Goal: Task Accomplishment & Management: Use online tool/utility

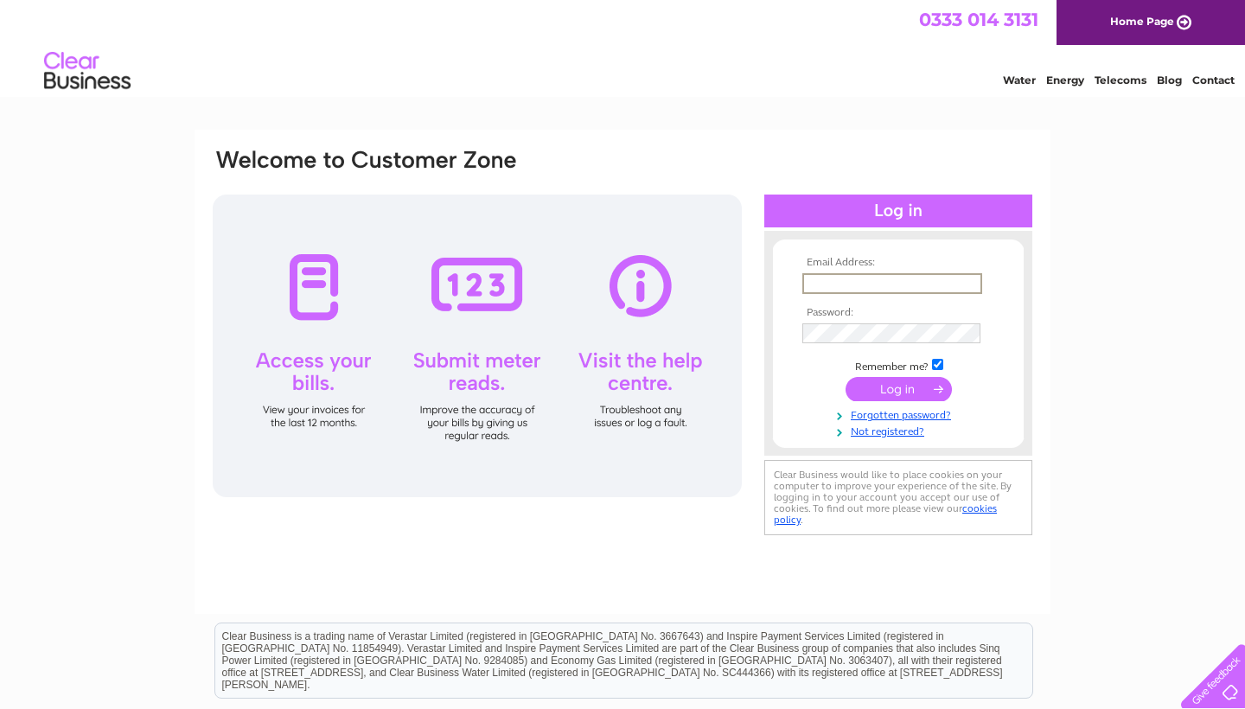
type input "Hahmed2008@hotmail.com"
click at [863, 379] on input "submit" at bounding box center [899, 389] width 106 height 24
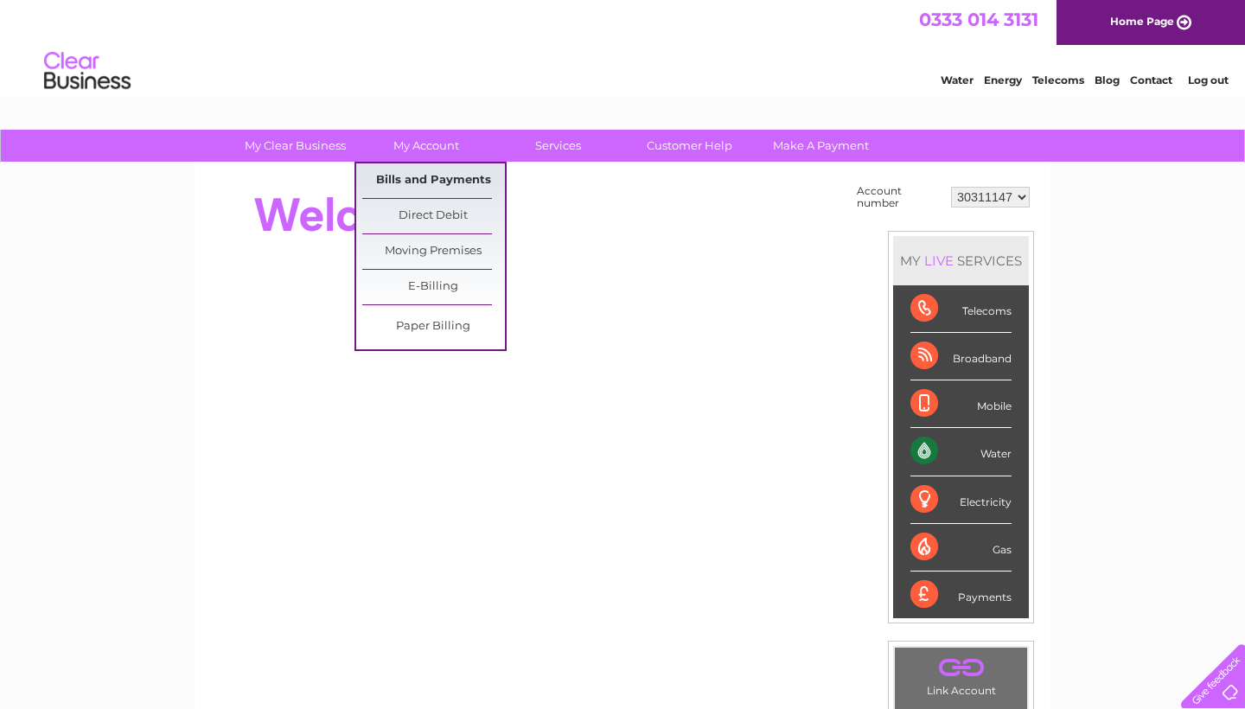
click at [428, 170] on link "Bills and Payments" at bounding box center [433, 180] width 143 height 35
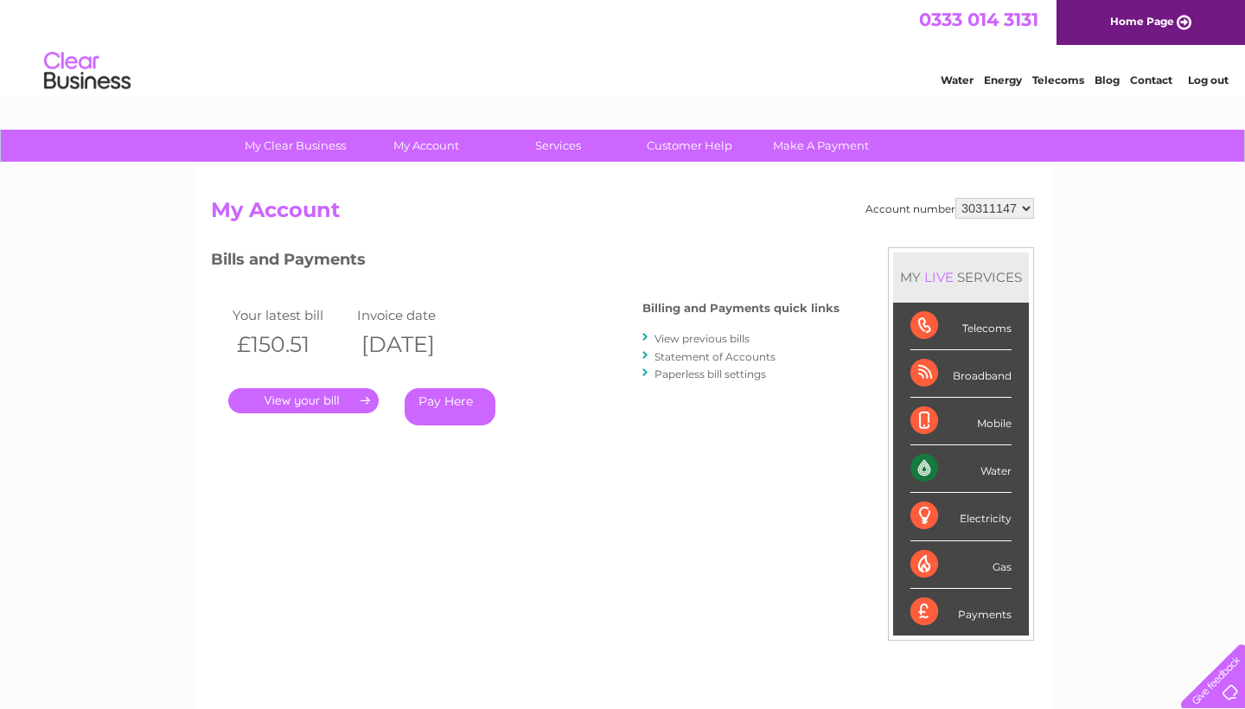
click at [734, 340] on link "View previous bills" at bounding box center [702, 338] width 95 height 13
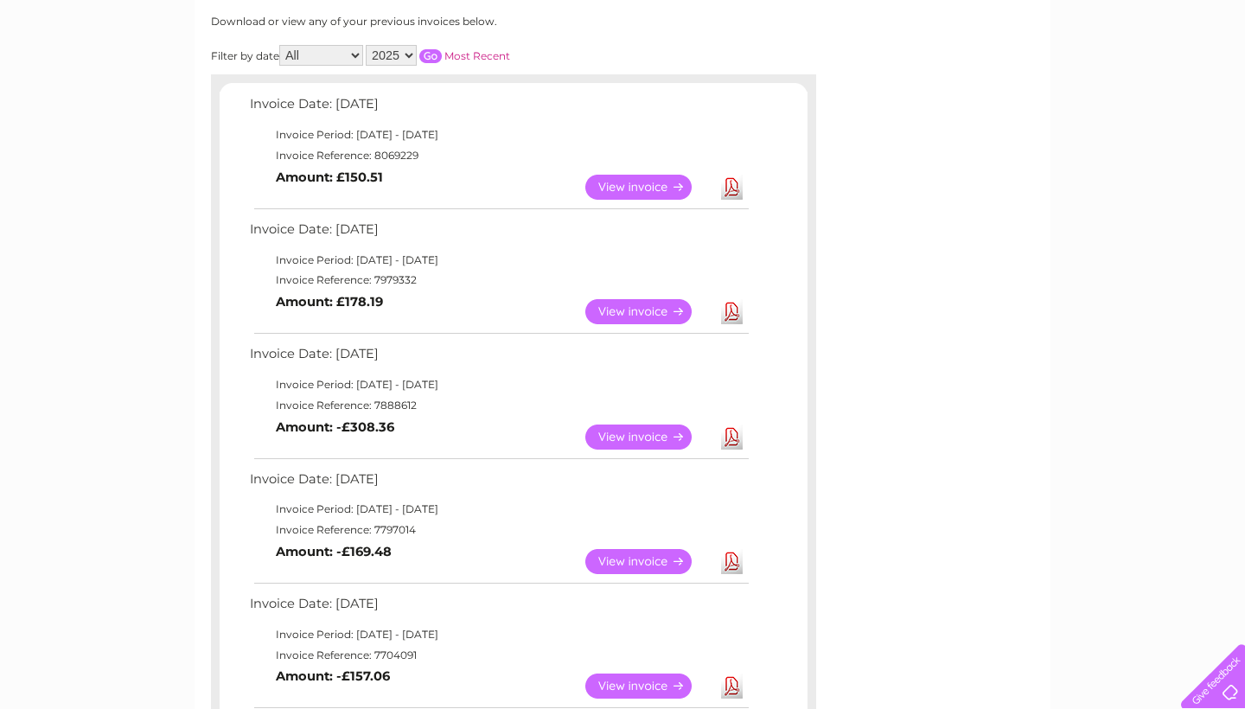
scroll to position [233, 0]
click at [668, 424] on link "View" at bounding box center [648, 436] width 127 height 25
click at [651, 298] on link "View" at bounding box center [648, 310] width 127 height 25
click at [733, 302] on link "Download" at bounding box center [732, 310] width 22 height 25
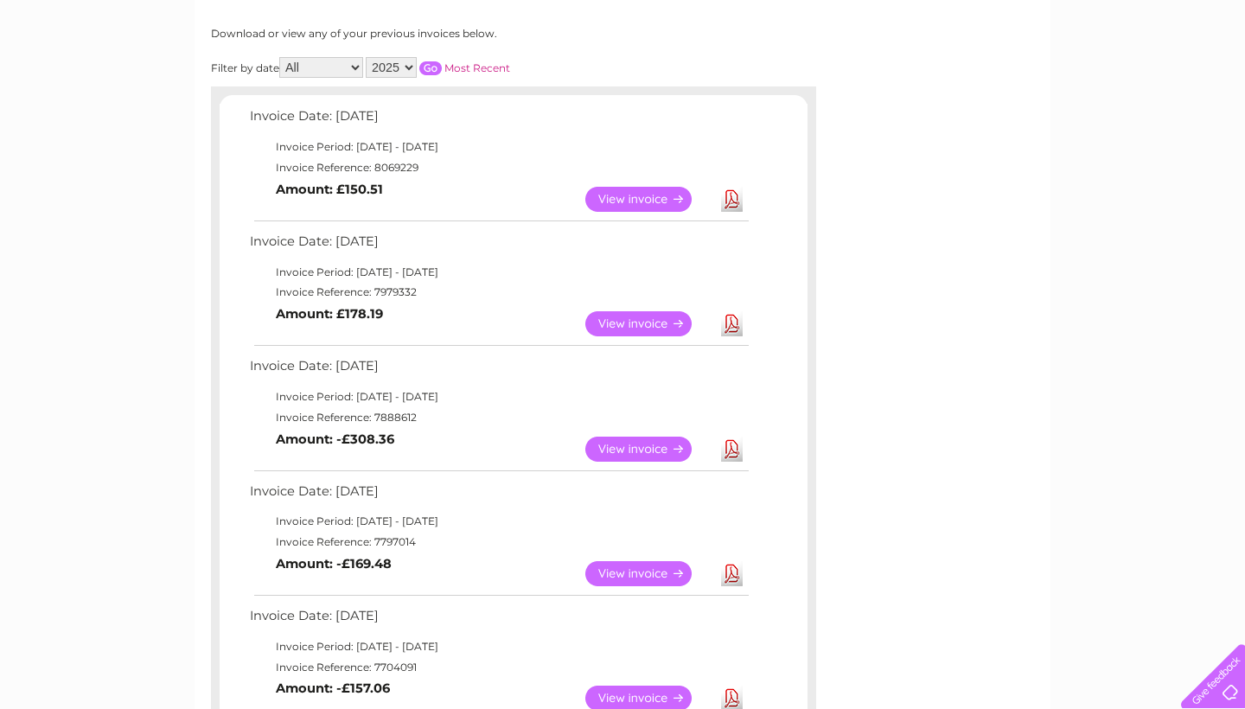
scroll to position [219, 0]
click at [617, 190] on link "View" at bounding box center [648, 200] width 127 height 25
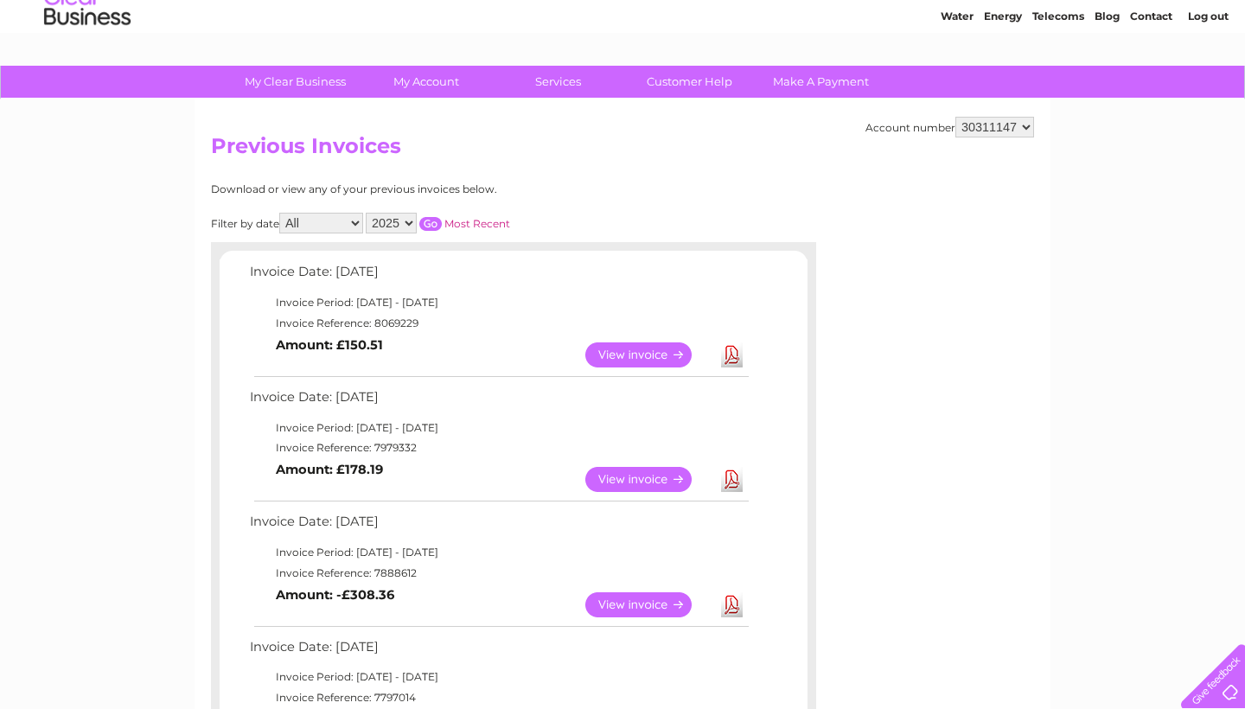
scroll to position [59, 0]
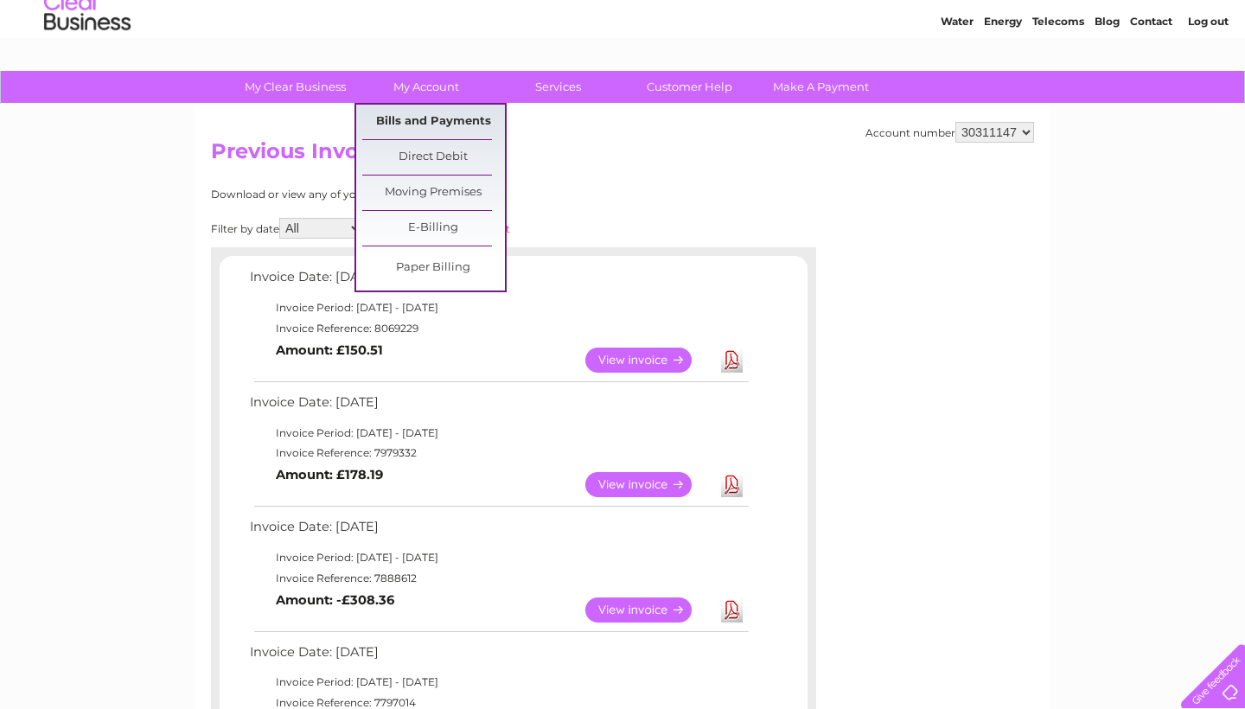
click at [449, 124] on link "Bills and Payments" at bounding box center [433, 122] width 143 height 35
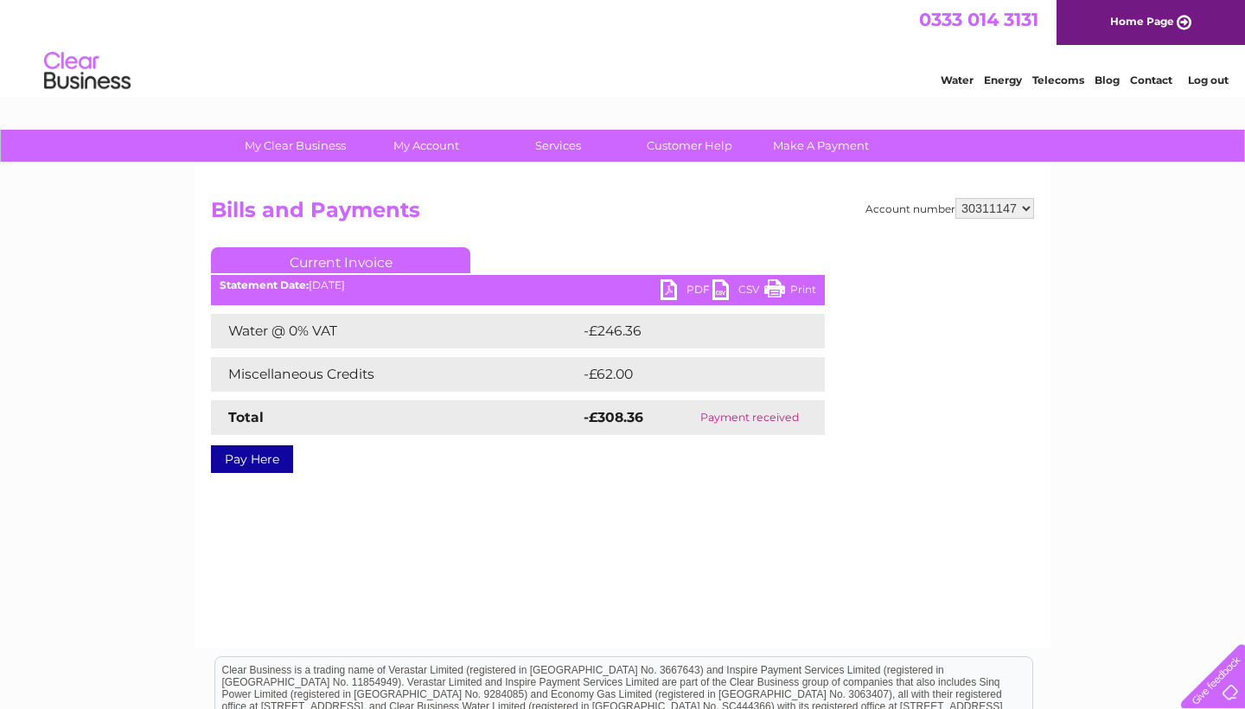
click at [689, 268] on ul "Current Invoice" at bounding box center [518, 263] width 614 height 32
click at [689, 287] on link "PDF" at bounding box center [687, 291] width 52 height 25
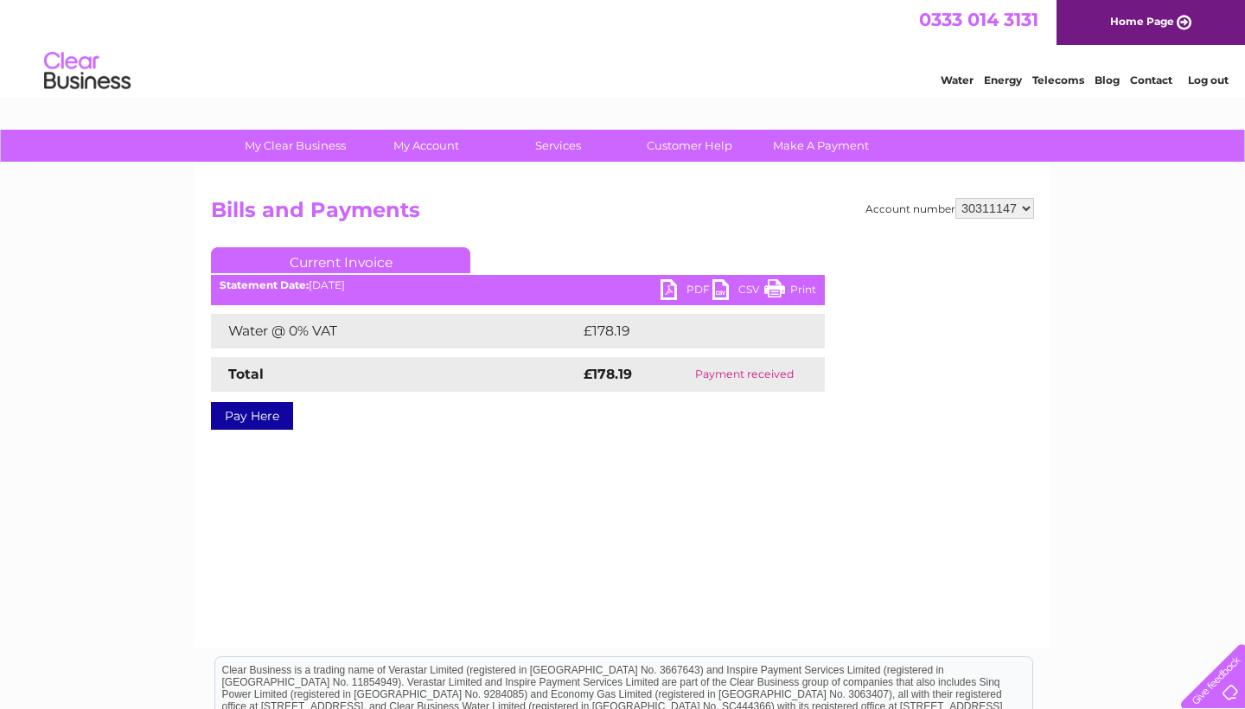
click at [692, 285] on link "PDF" at bounding box center [687, 291] width 52 height 25
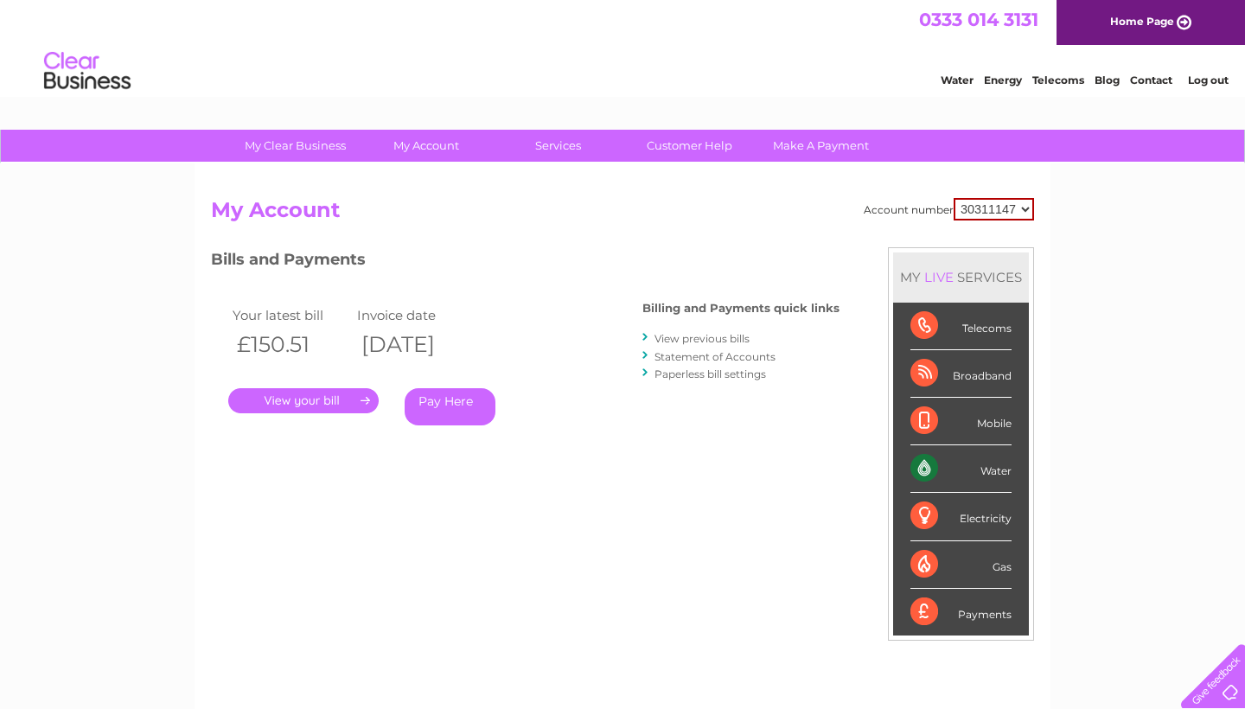
click at [751, 350] on link "Statement of Accounts" at bounding box center [715, 356] width 121 height 13
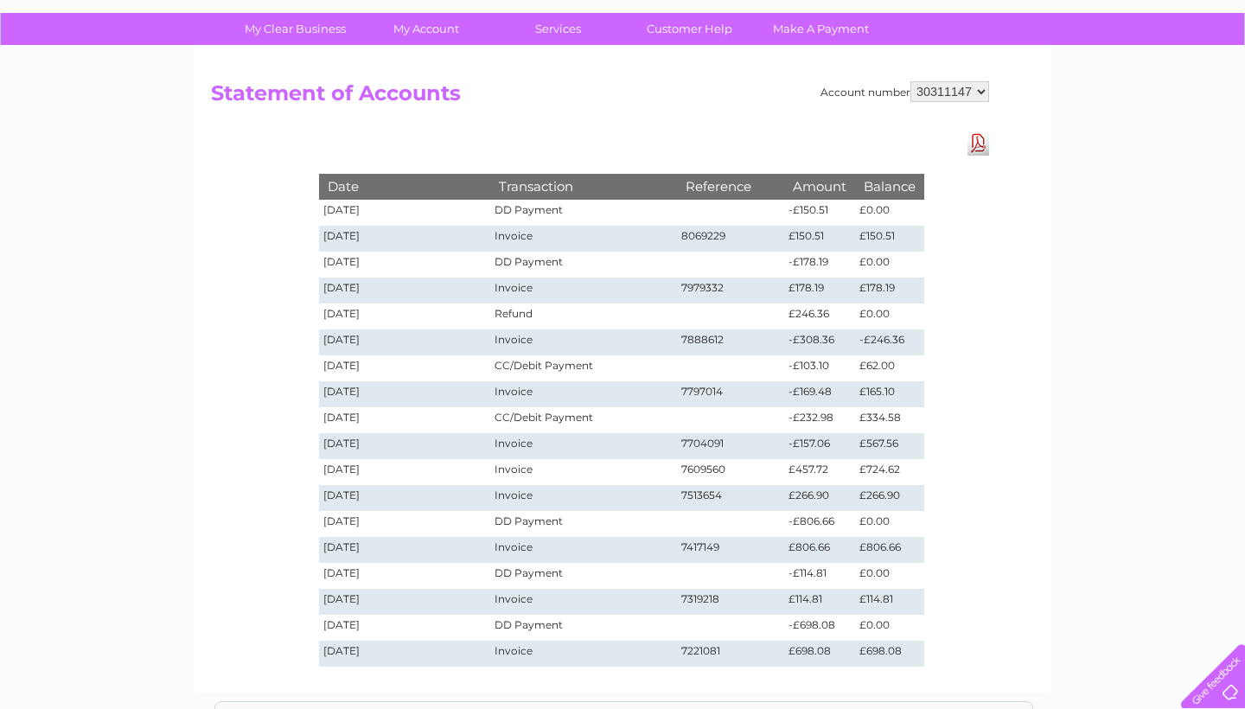
scroll to position [113, 0]
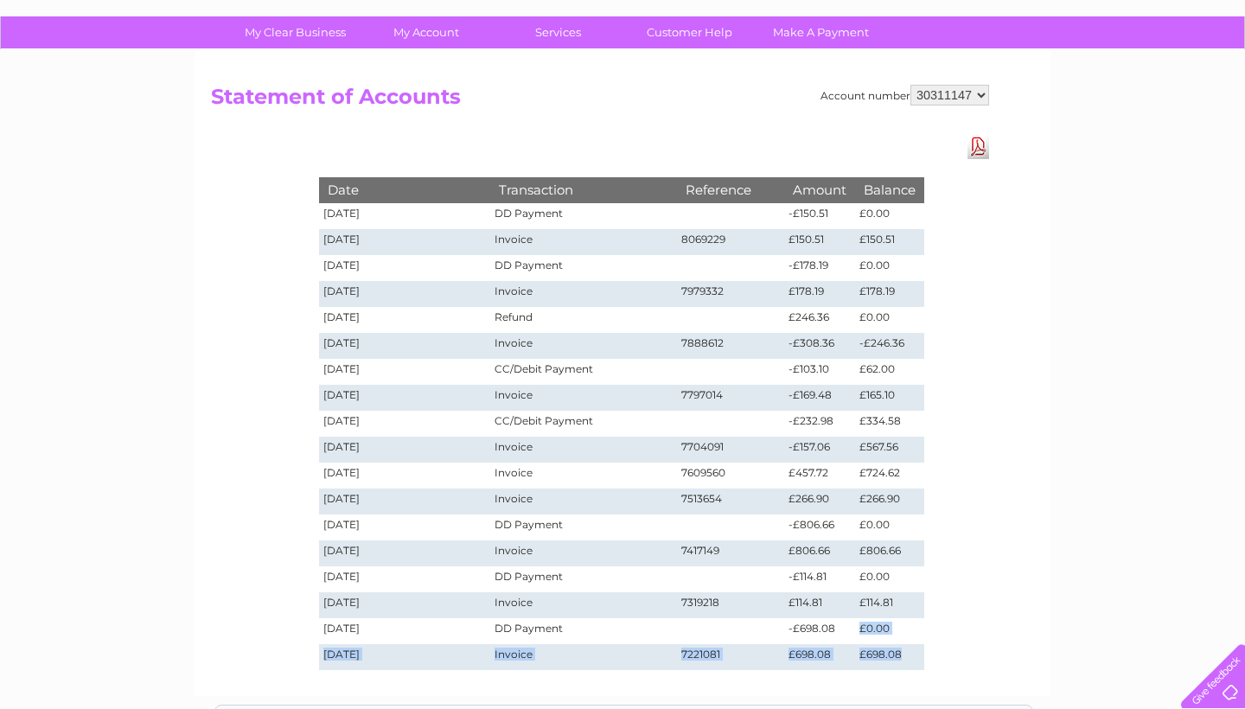
drag, startPoint x: 905, startPoint y: 654, endPoint x: 858, endPoint y: 629, distance: 53.4
click at [858, 629] on tbody "Date Transaction Reference Amount Balance 11/09/2025 DD Payment -£150.51 £0.00 …" at bounding box center [621, 423] width 605 height 492
click at [864, 655] on td "£698.08" at bounding box center [889, 657] width 69 height 26
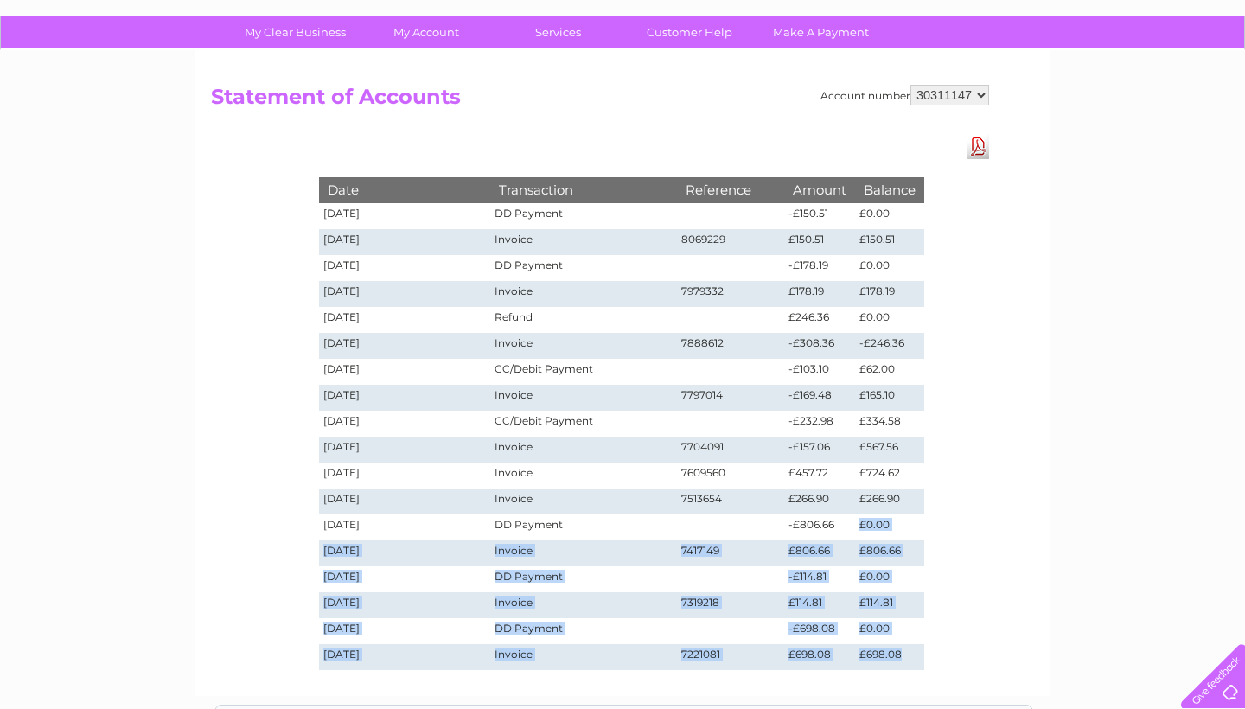
drag, startPoint x: 913, startPoint y: 655, endPoint x: 836, endPoint y: 521, distance: 154.5
click at [836, 521] on tbody "Date Transaction Reference Amount Balance 11/09/2025 DD Payment -£150.51 £0.00 …" at bounding box center [621, 423] width 605 height 492
click at [807, 537] on td "-£806.66" at bounding box center [819, 527] width 71 height 26
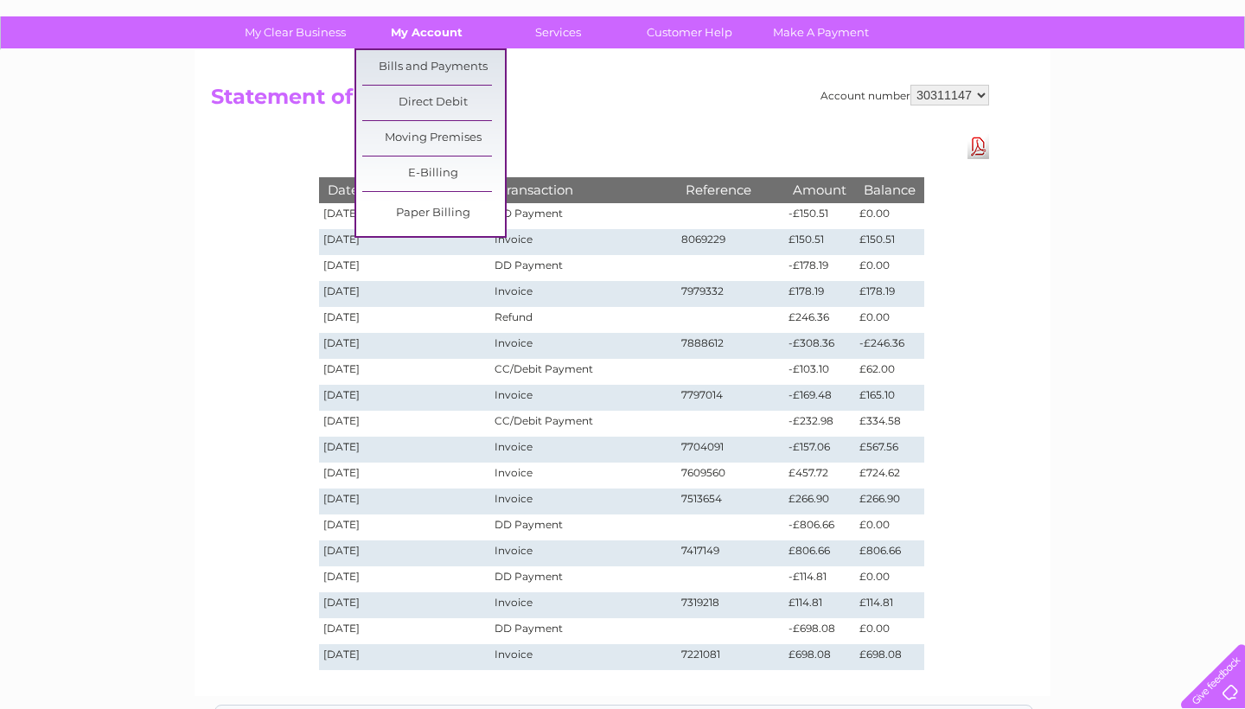
click at [444, 28] on link "My Account" at bounding box center [426, 32] width 143 height 32
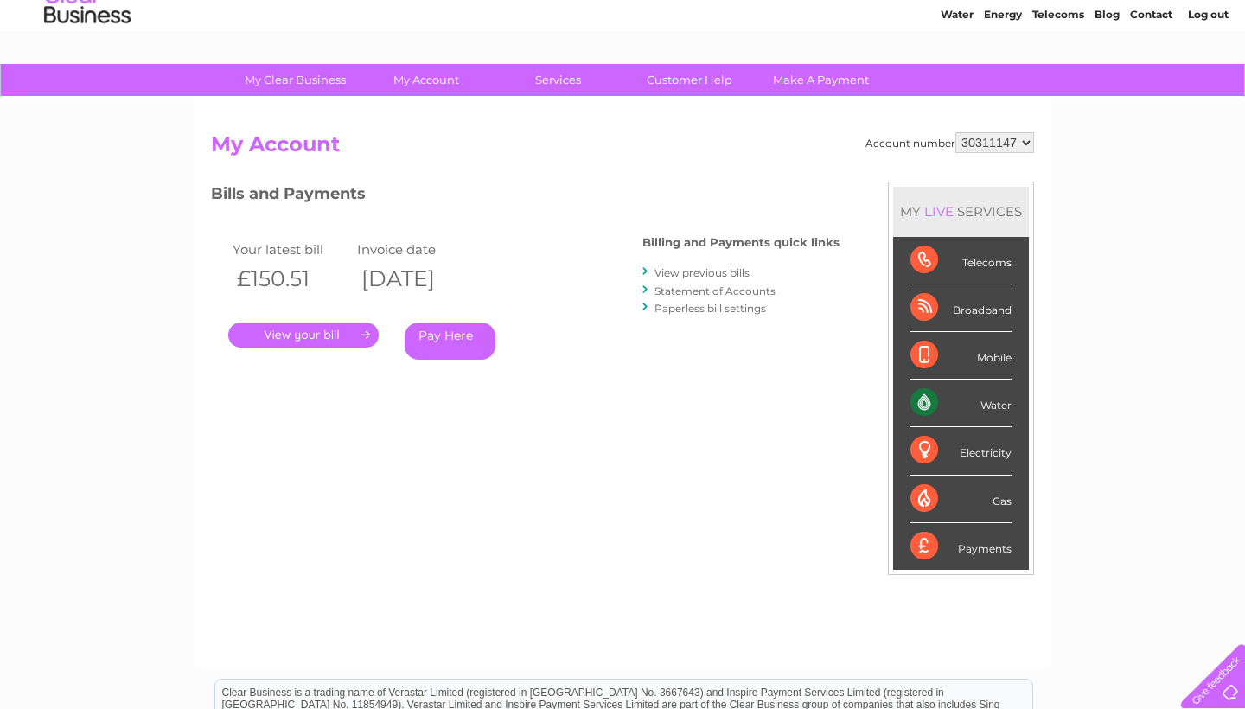
scroll to position [66, 0]
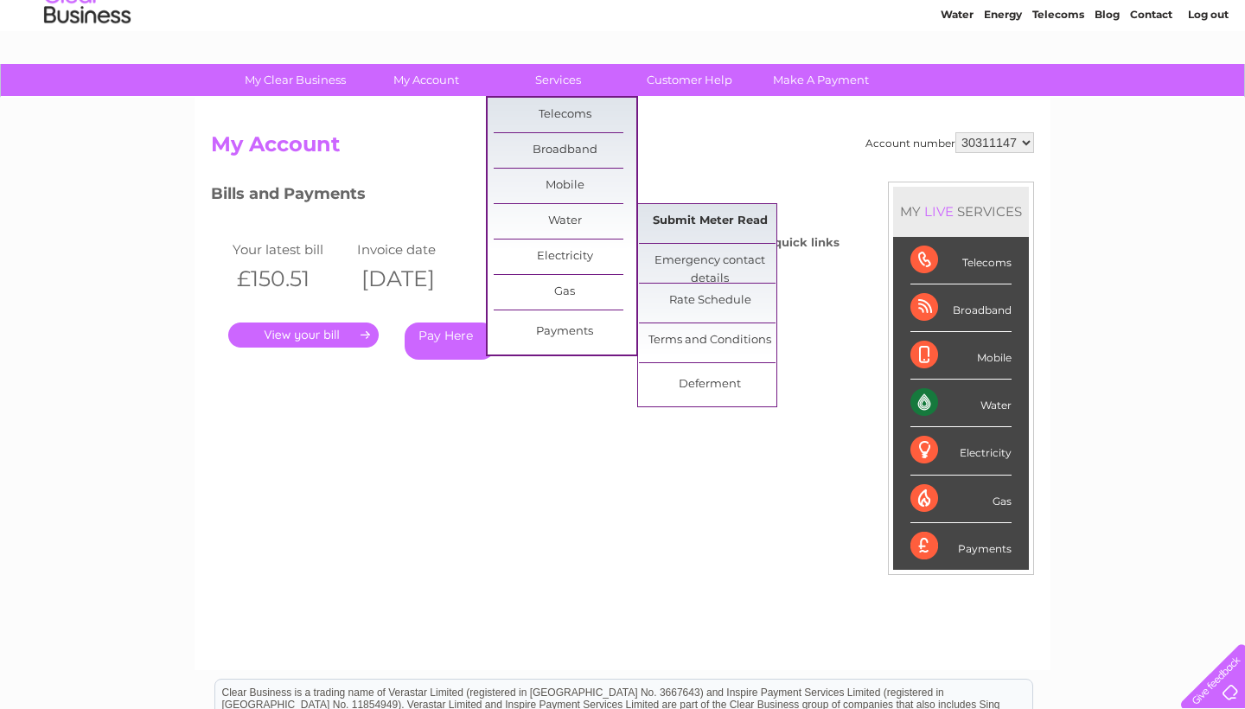
click at [691, 231] on link "Submit Meter Read" at bounding box center [710, 221] width 143 height 35
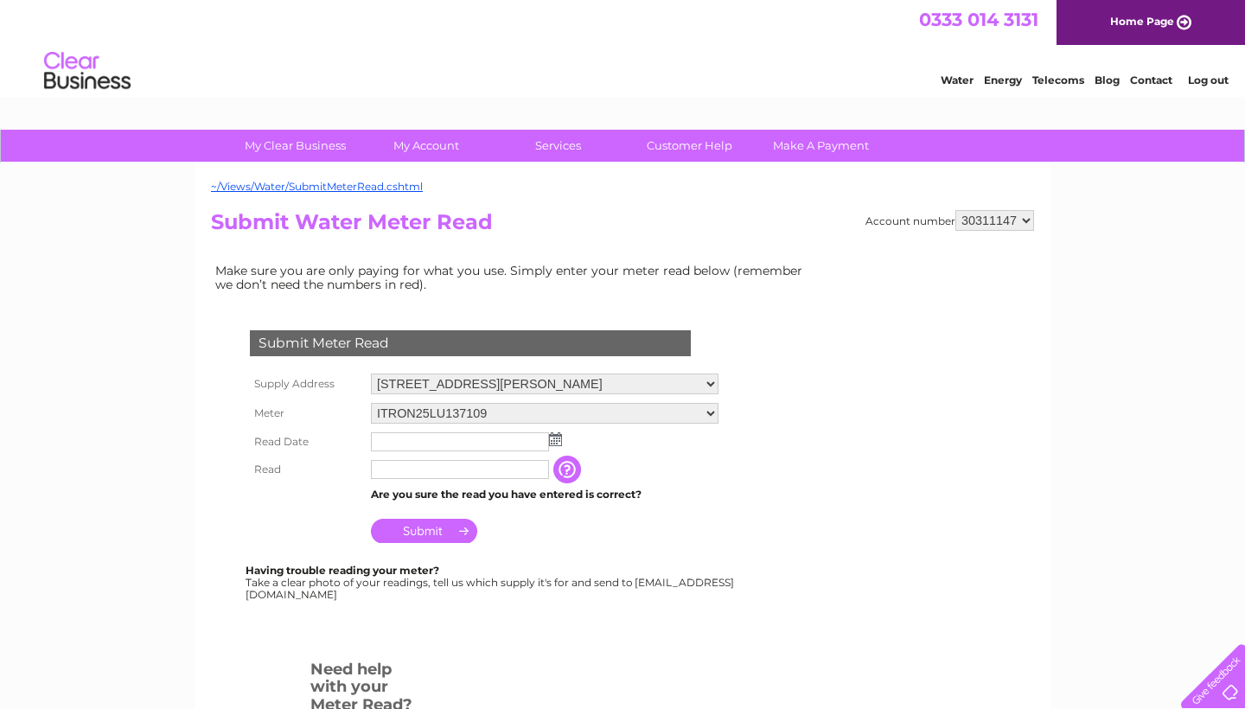
click at [556, 432] on img at bounding box center [555, 439] width 13 height 14
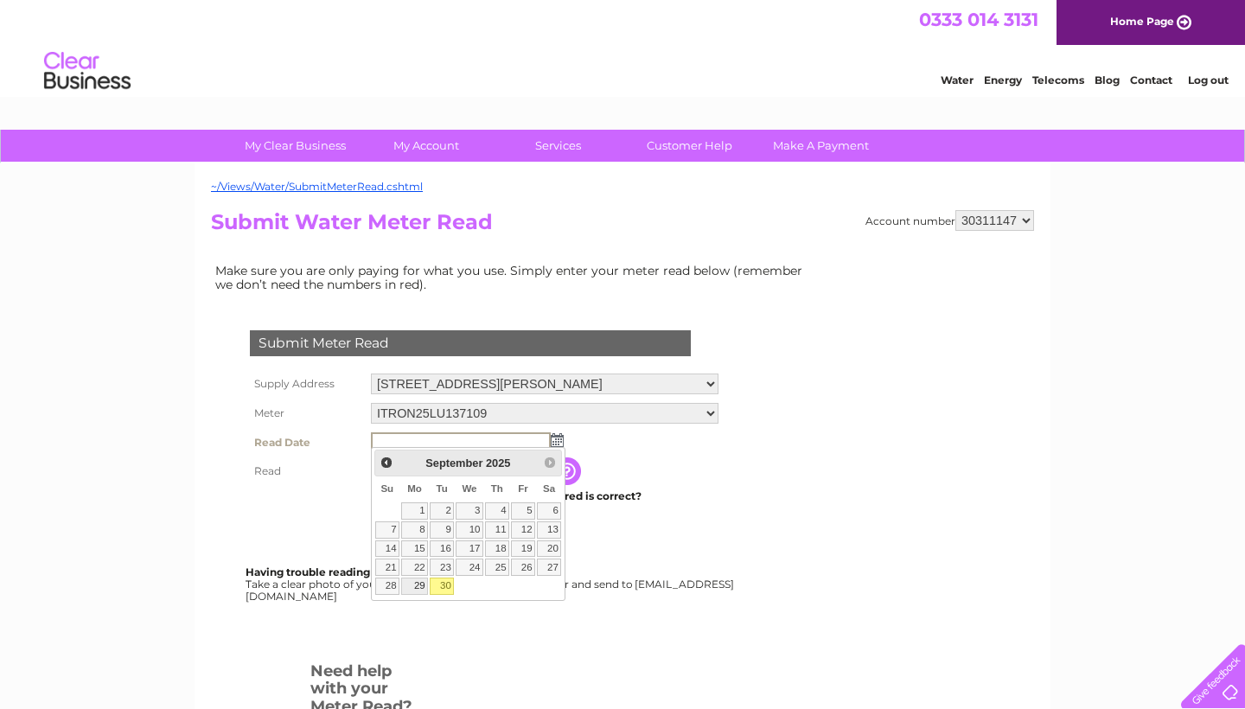
click at [419, 581] on link "29" at bounding box center [414, 586] width 27 height 17
type input "2025/09/29"
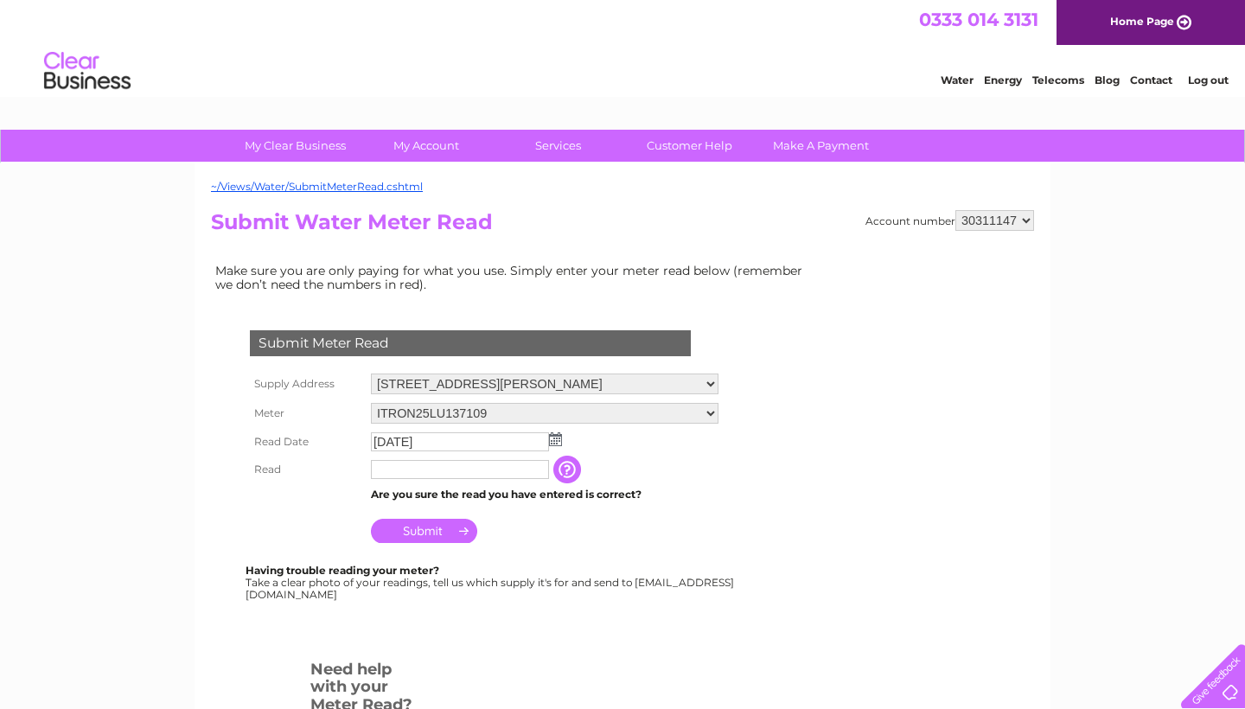
click at [464, 472] on input "text" at bounding box center [460, 469] width 178 height 19
click at [570, 470] on input "button" at bounding box center [568, 470] width 31 height 28
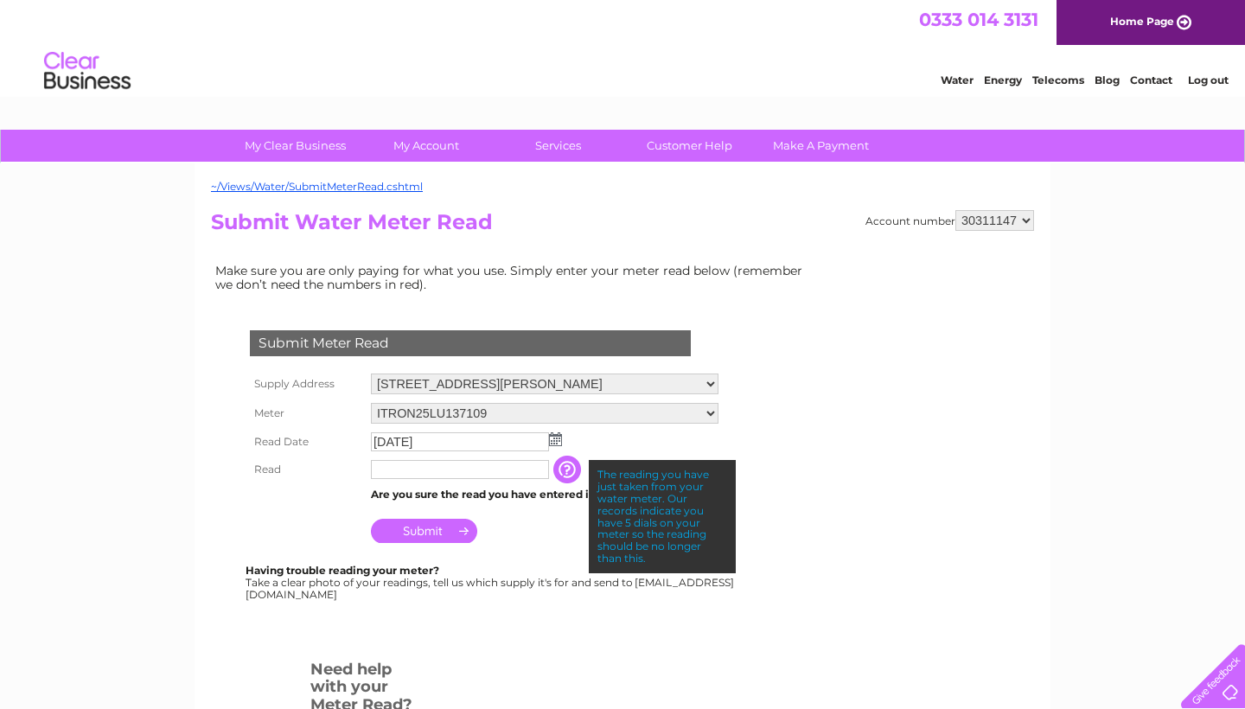
click at [508, 477] on td at bounding box center [460, 470] width 187 height 28
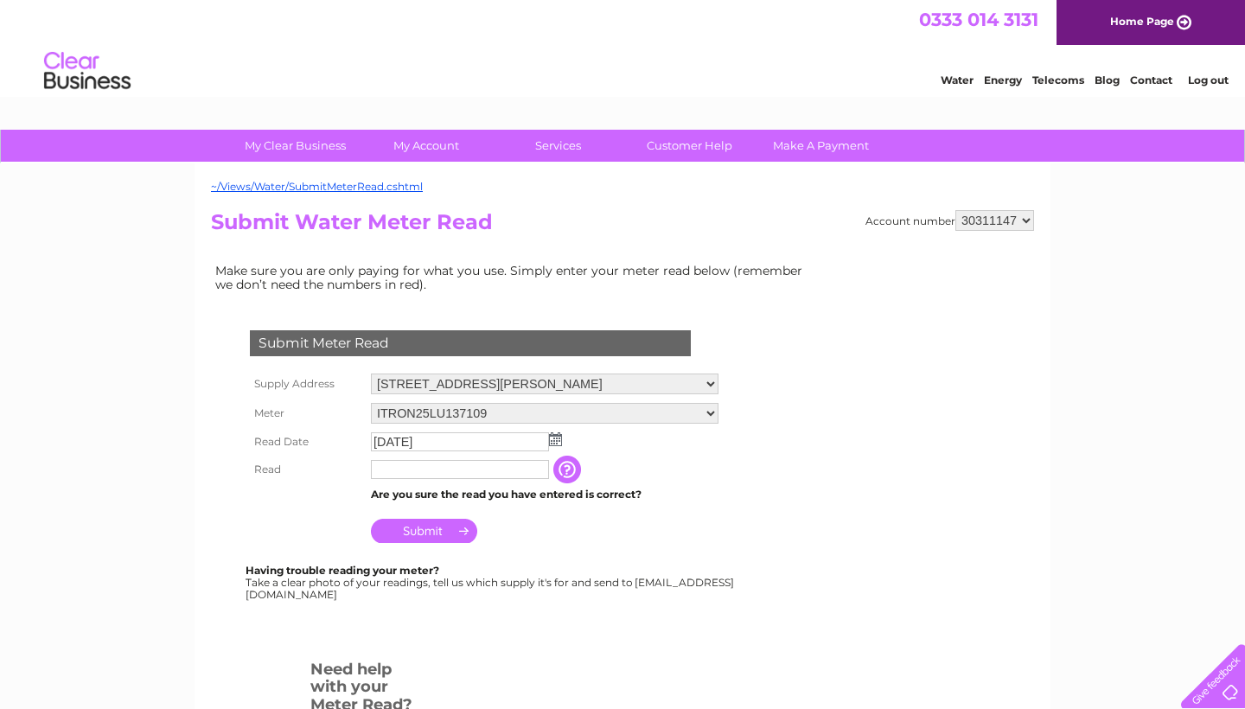
click at [509, 468] on input "text" at bounding box center [460, 469] width 178 height 19
type input "00141"
click at [557, 435] on img at bounding box center [555, 439] width 13 height 14
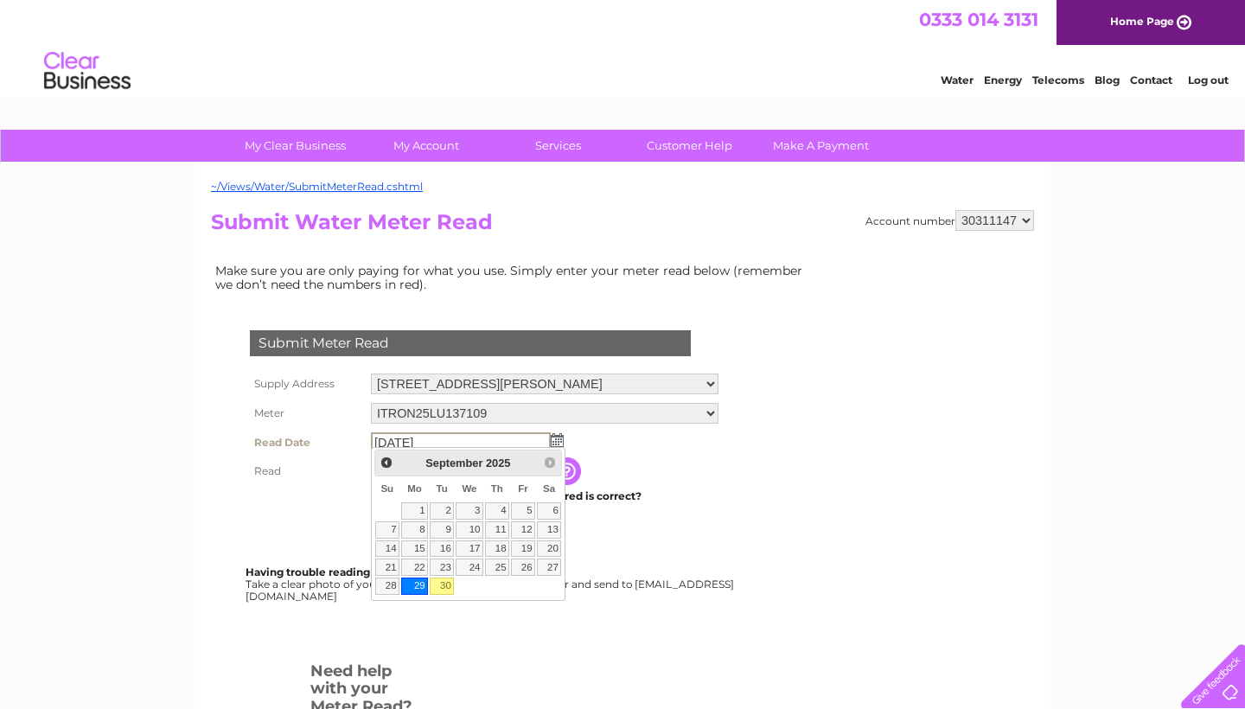
click at [441, 582] on link "30" at bounding box center [442, 586] width 24 height 17
type input "2025/09/30"
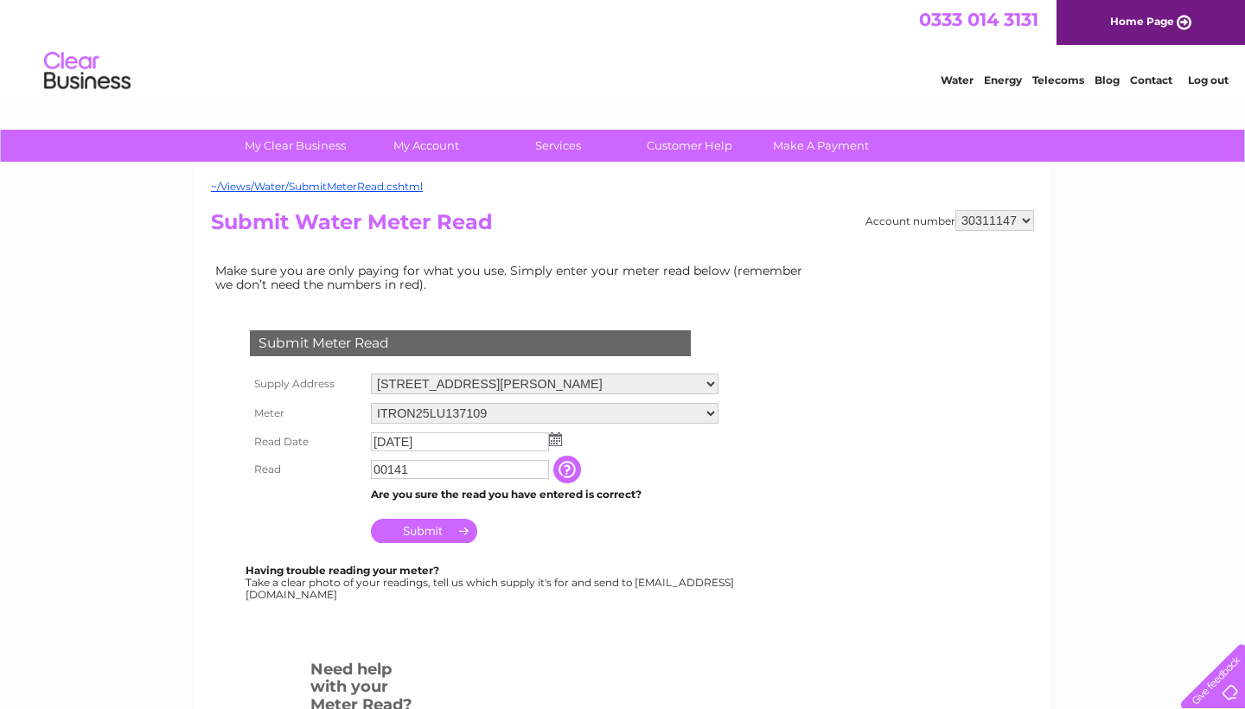
click at [421, 519] on input "Submit" at bounding box center [424, 531] width 106 height 24
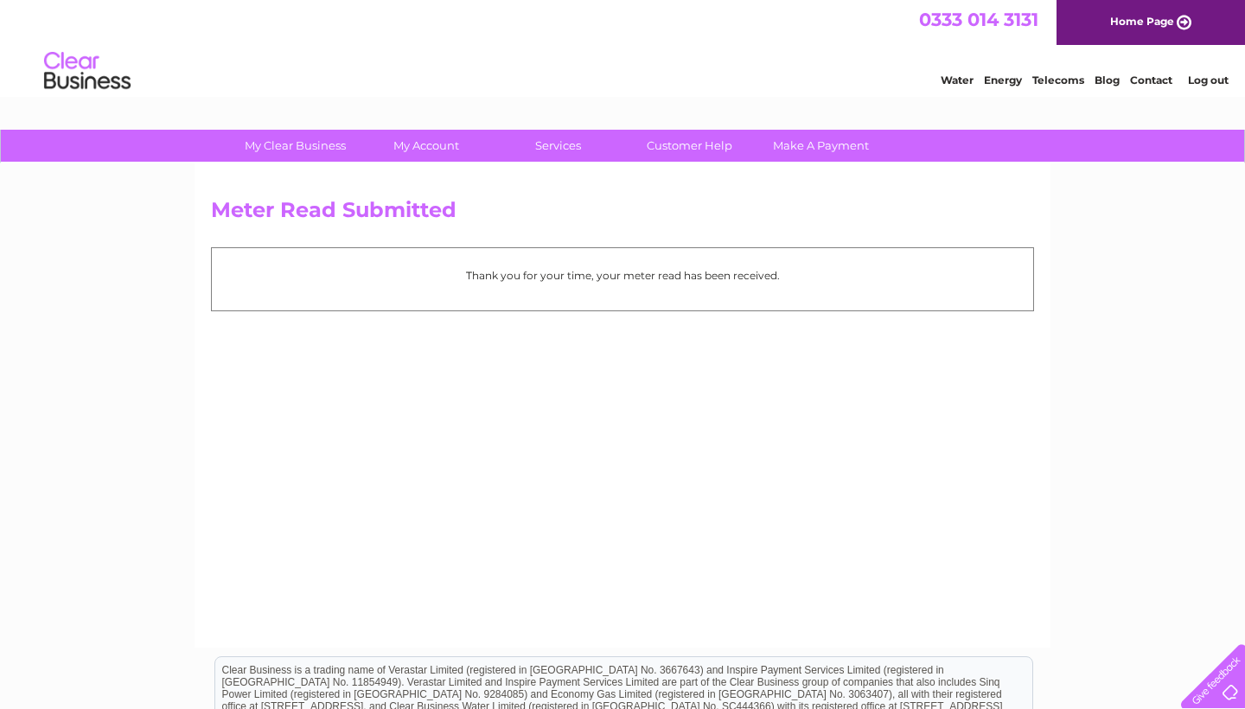
click at [1200, 84] on link "Log out" at bounding box center [1208, 79] width 41 height 13
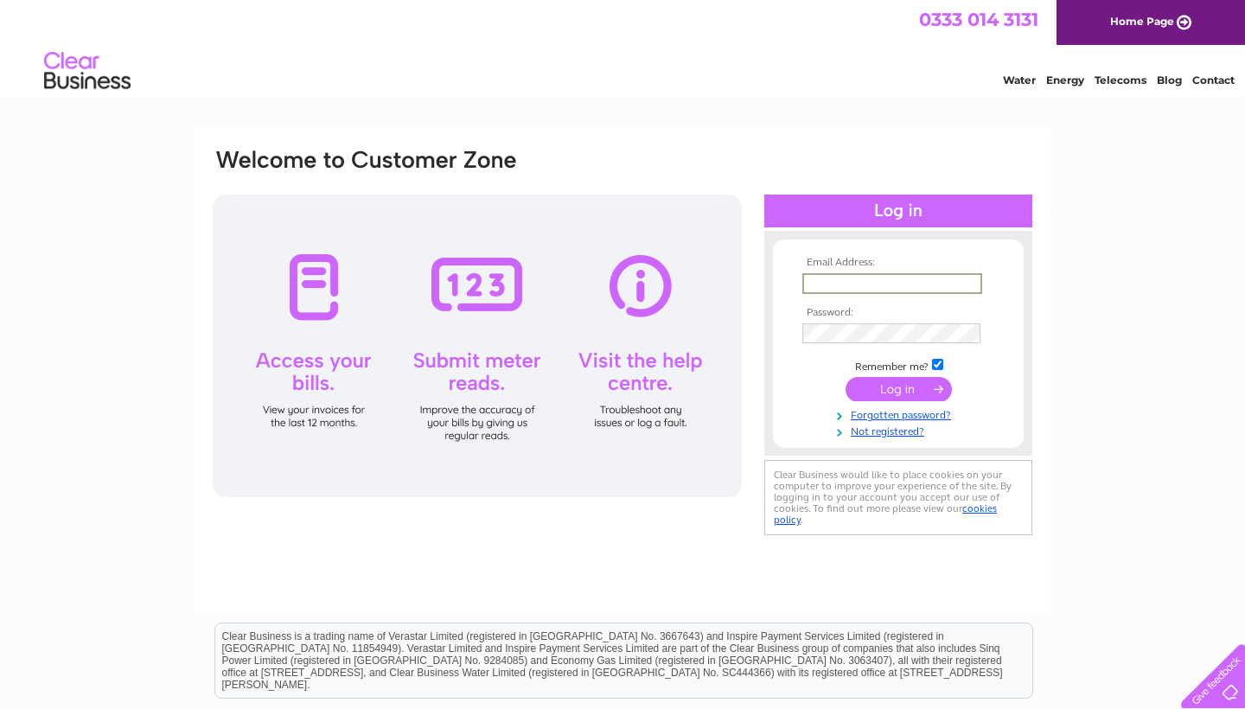
click at [515, 56] on div "Water Energy Telecoms Blog Contact" at bounding box center [622, 73] width 1245 height 56
click at [901, 278] on input "text" at bounding box center [892, 283] width 180 height 21
type input "[EMAIL_ADDRESS][DOMAIN_NAME]"
click at [892, 393] on input "submit" at bounding box center [899, 387] width 106 height 24
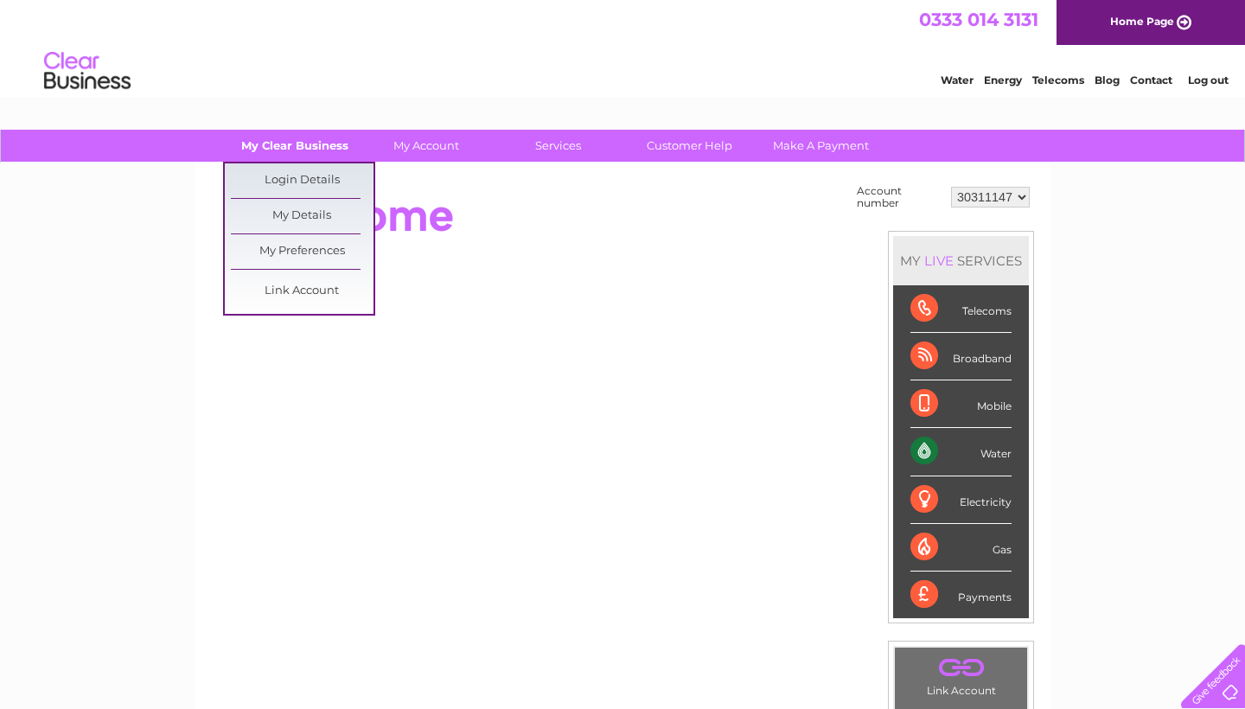
click at [300, 139] on link "My Clear Business" at bounding box center [295, 146] width 143 height 32
click at [304, 174] on link "Login Details" at bounding box center [302, 180] width 143 height 35
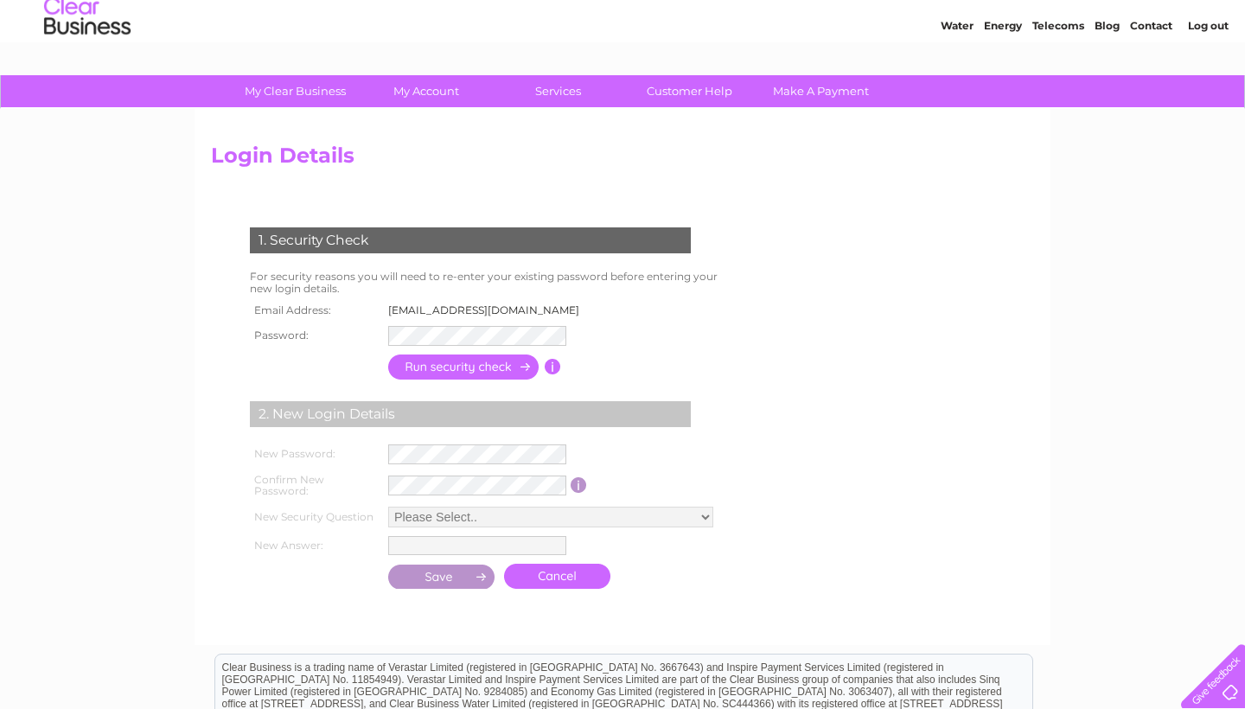
scroll to position [12, 0]
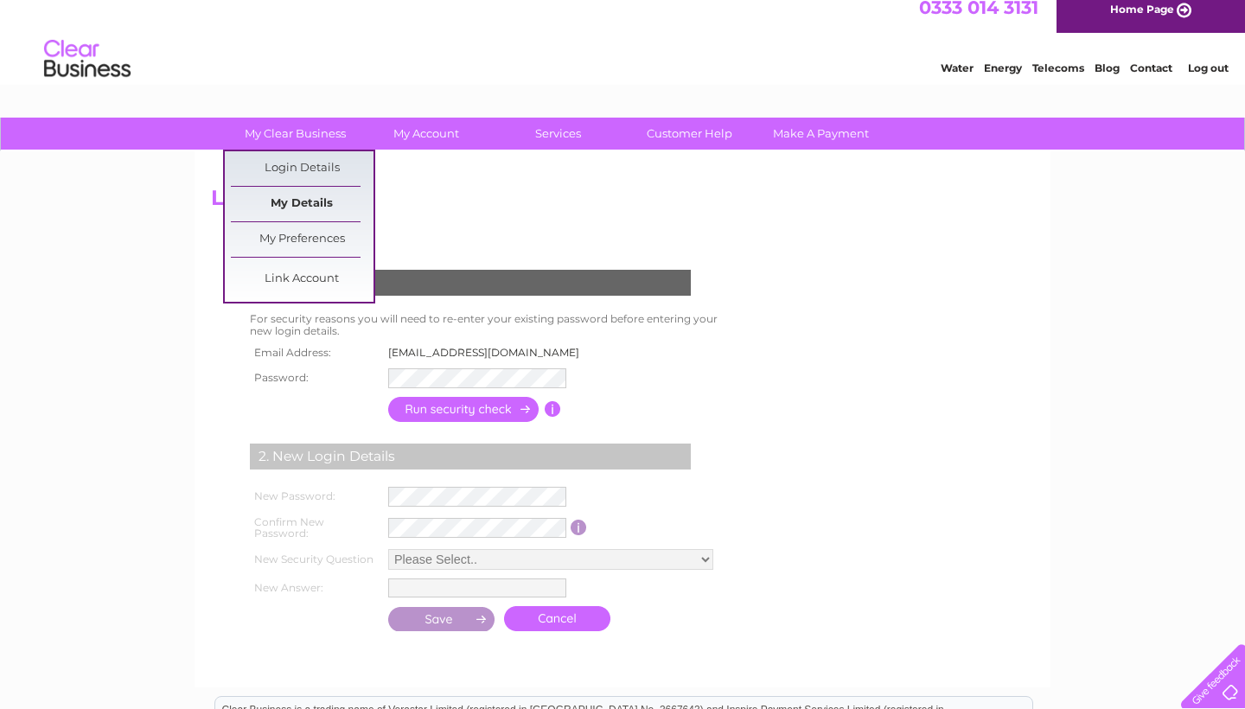
click at [290, 192] on link "My Details" at bounding box center [302, 204] width 143 height 35
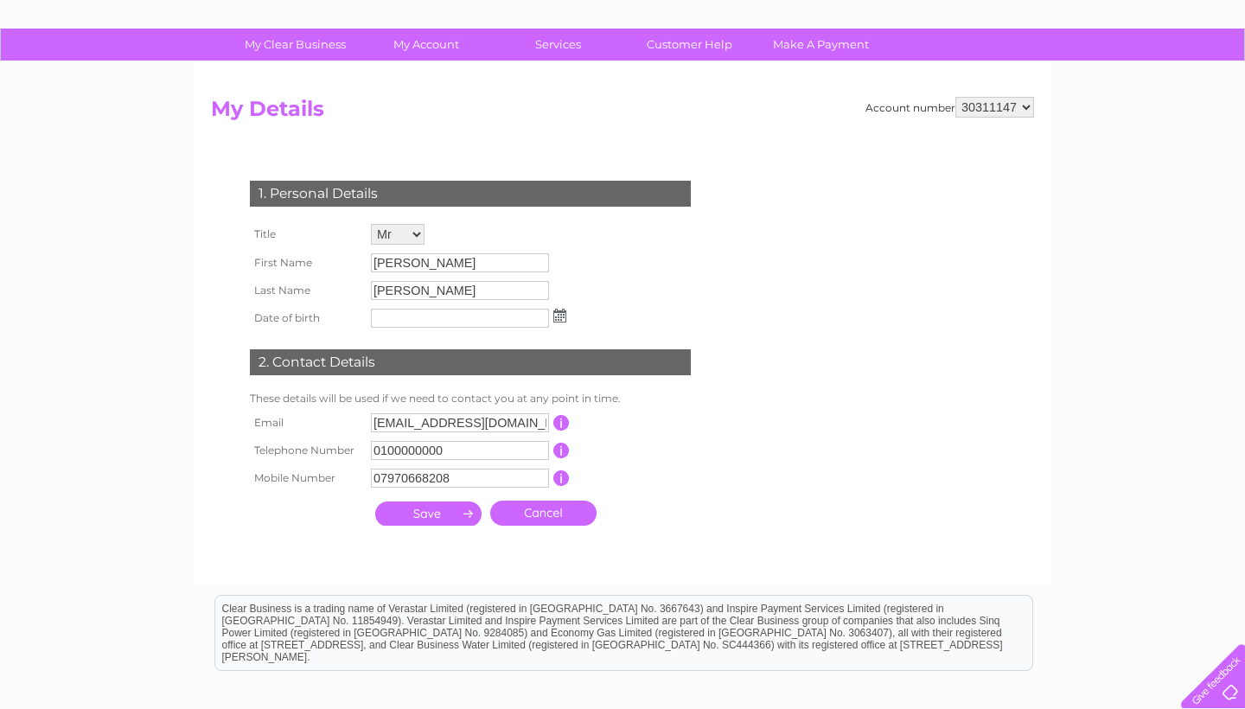
scroll to position [106, 0]
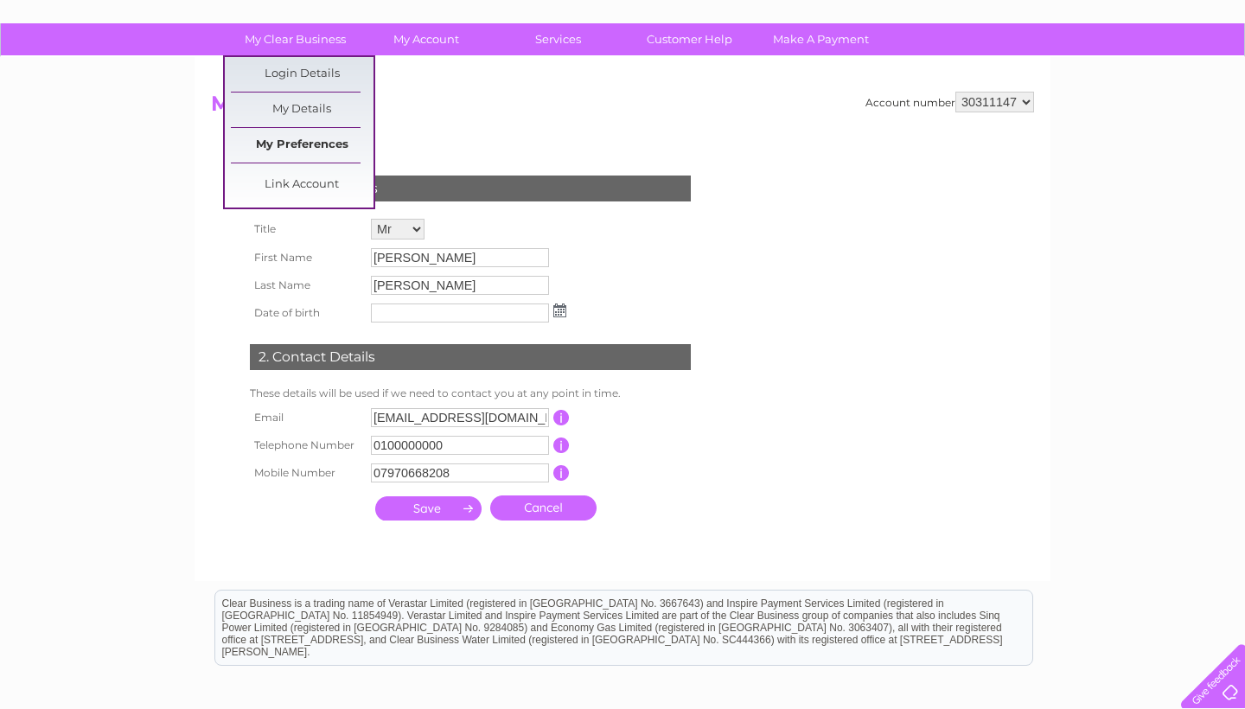
click at [282, 144] on link "My Preferences" at bounding box center [302, 145] width 143 height 35
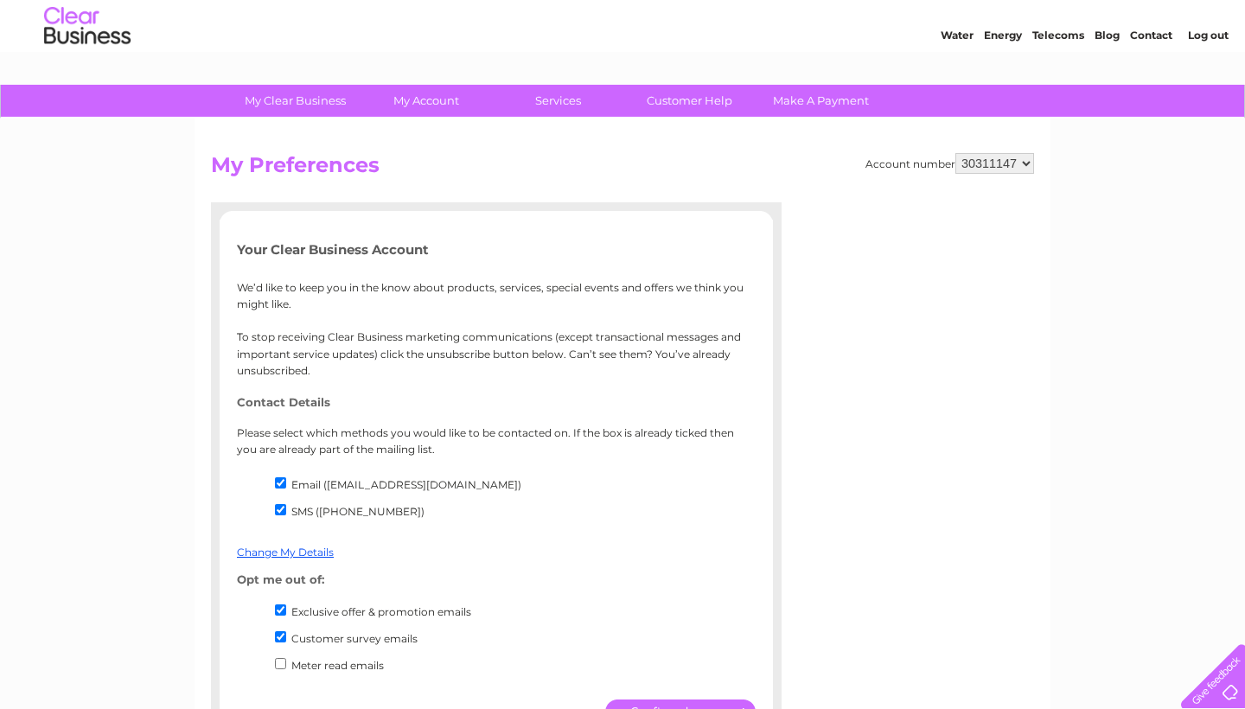
scroll to position [2, 0]
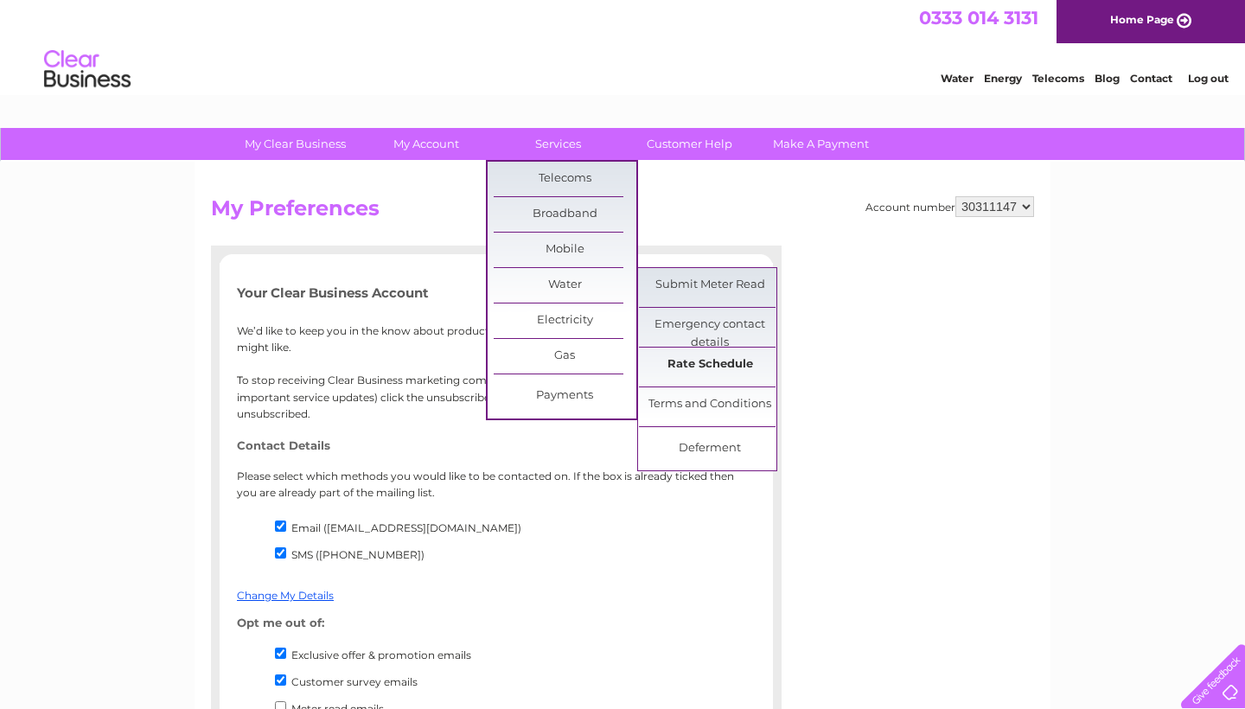
click at [712, 367] on link "Rate Schedule" at bounding box center [710, 365] width 143 height 35
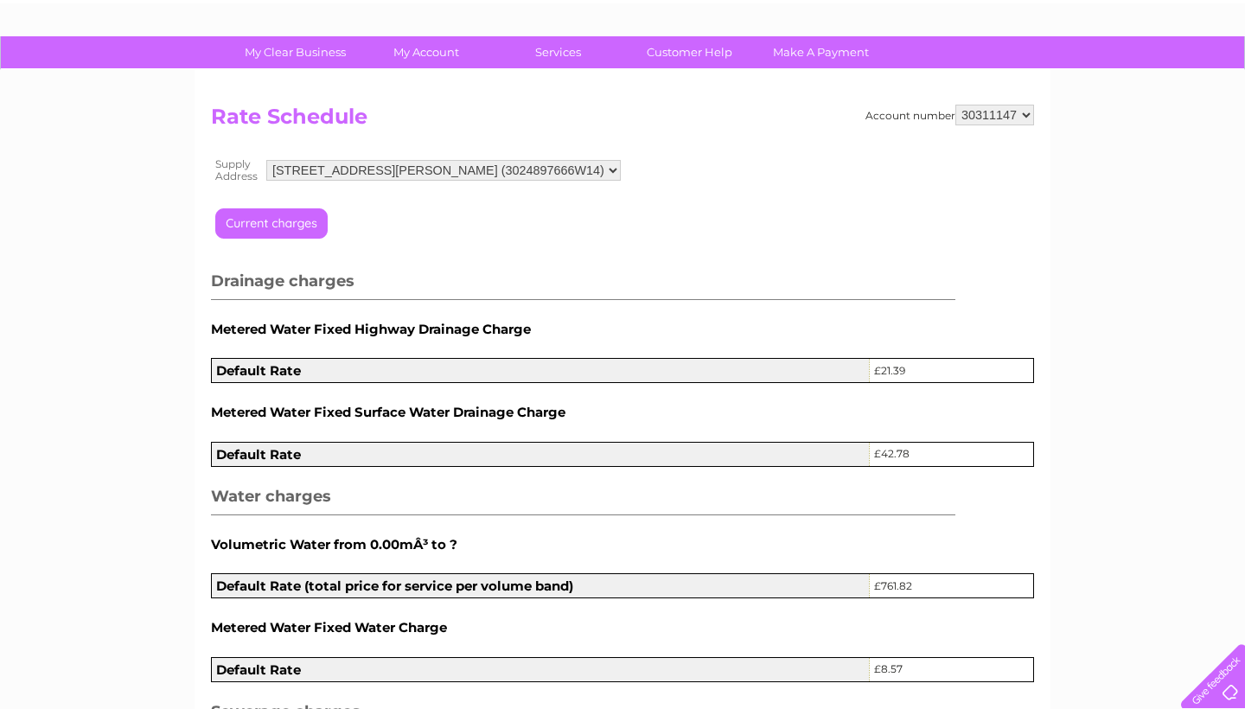
scroll to position [94, 0]
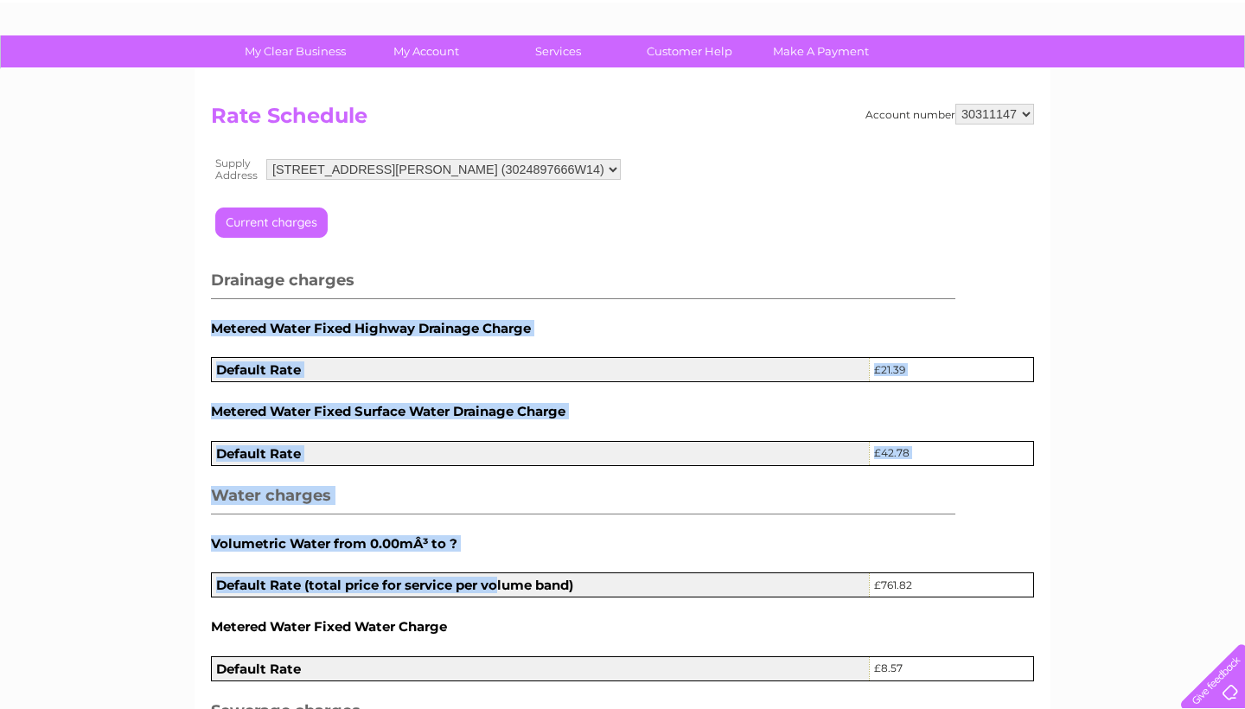
drag, startPoint x: 497, startPoint y: 580, endPoint x: 507, endPoint y: 287, distance: 293.3
click at [507, 287] on div "Loading... Drainage charges Metered Water Fixed Highway Drainage Charge Default…" at bounding box center [622, 549] width 823 height 693
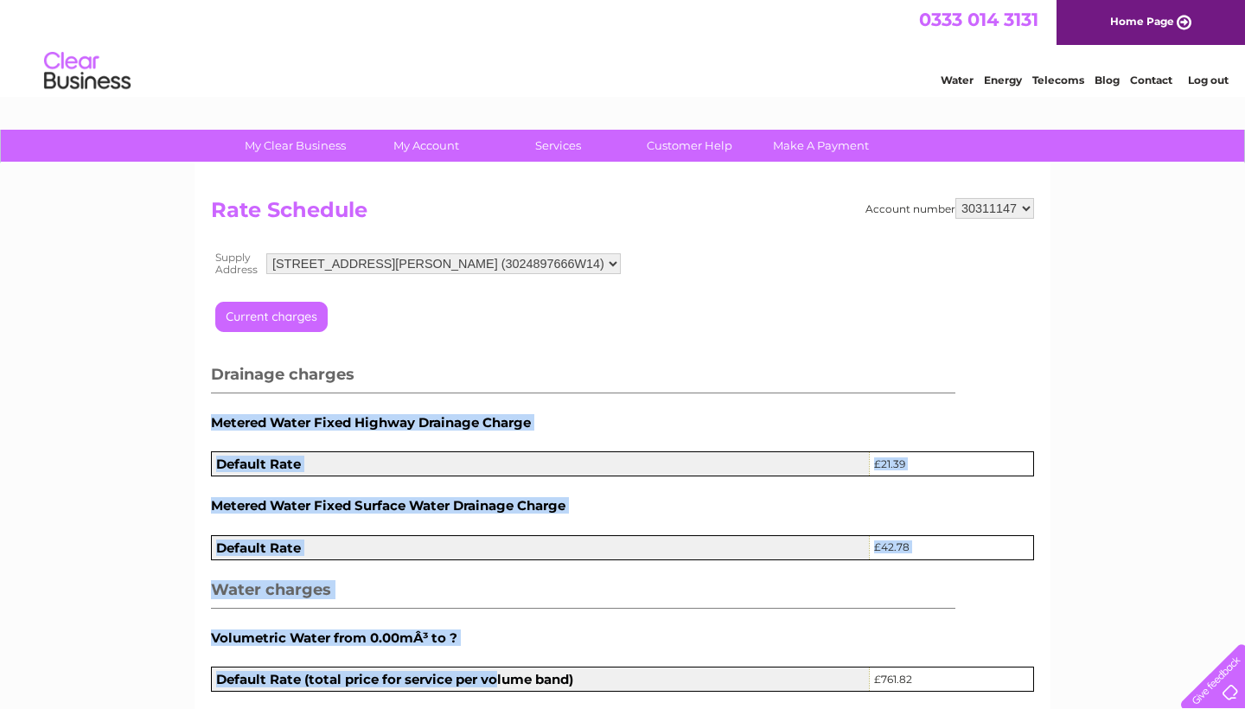
scroll to position [0, 0]
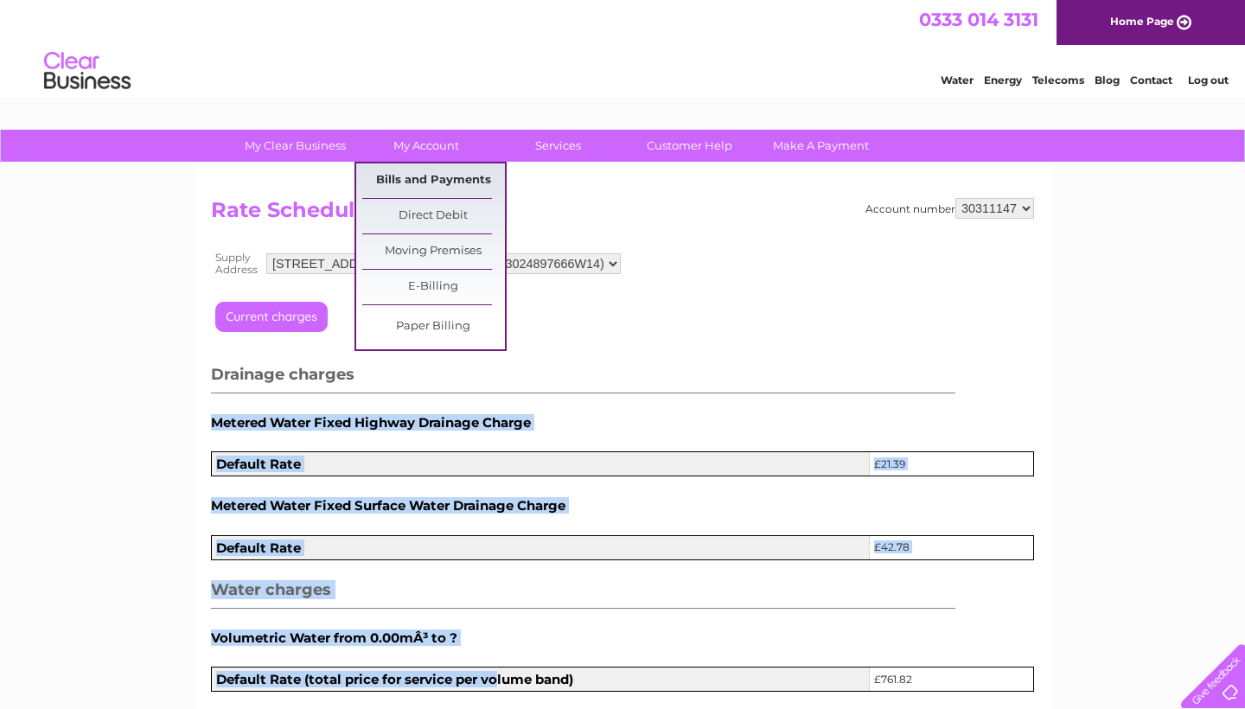
click at [433, 174] on link "Bills and Payments" at bounding box center [433, 180] width 143 height 35
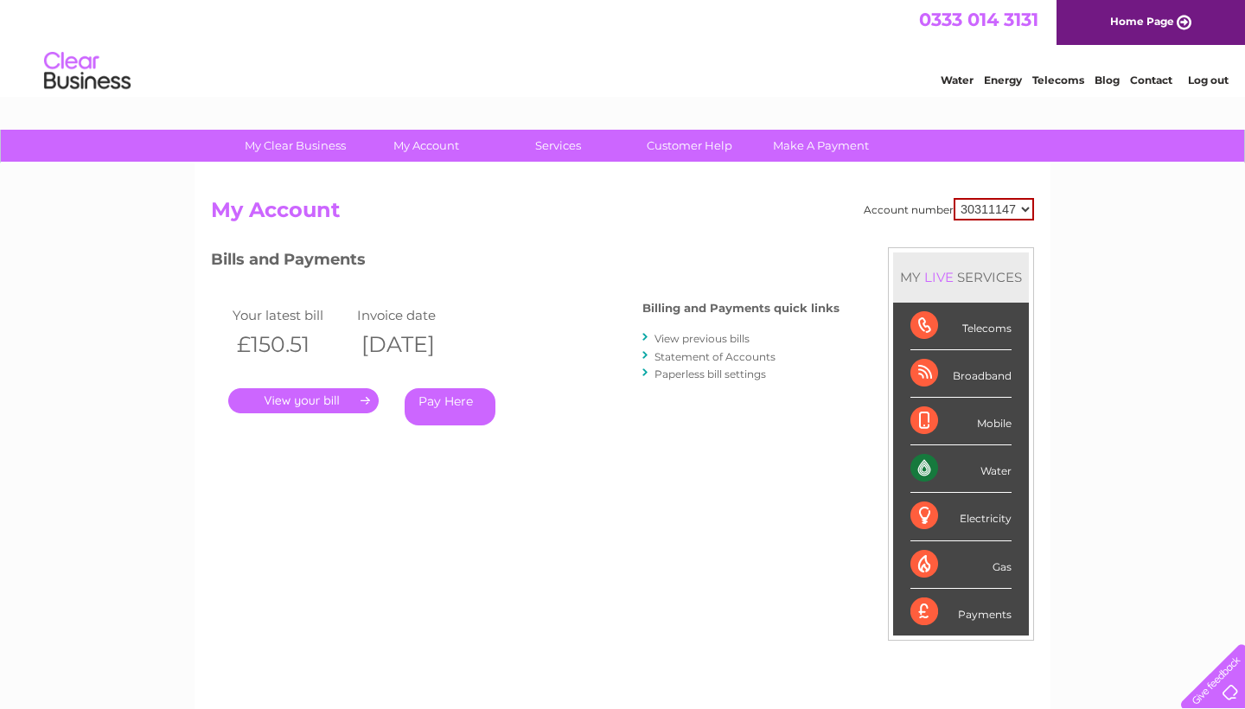
click at [308, 388] on link "." at bounding box center [303, 400] width 150 height 25
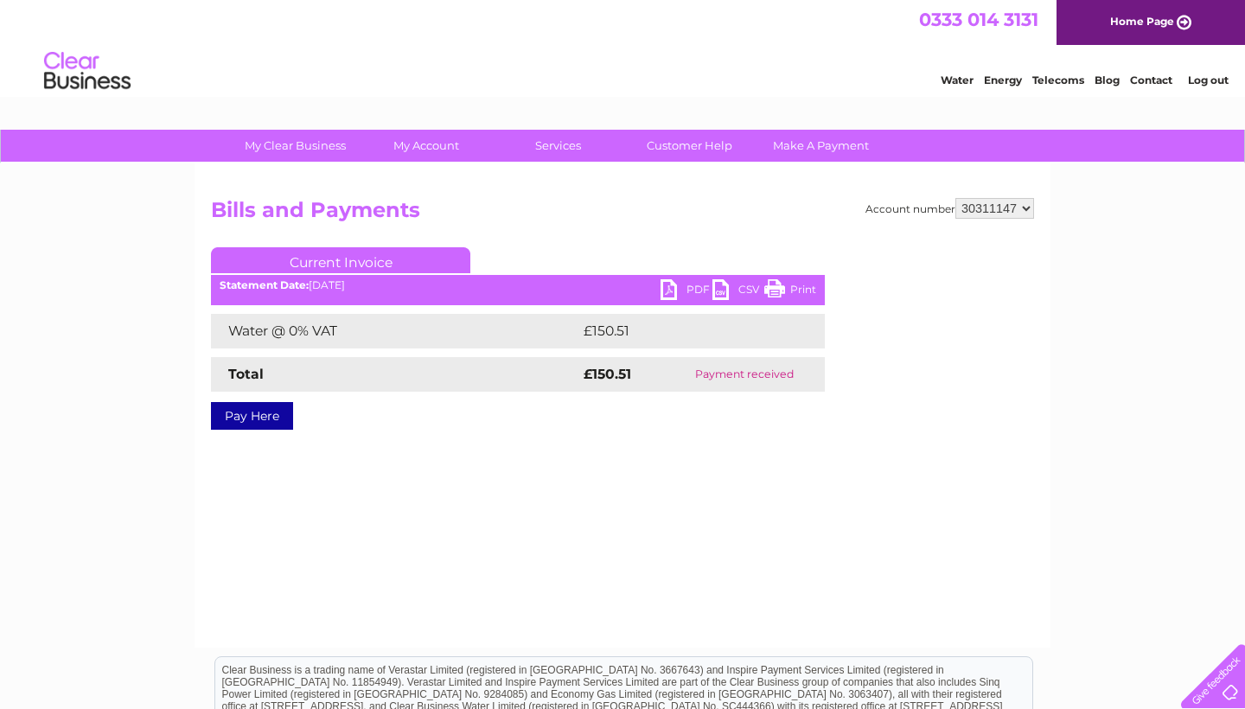
click at [680, 284] on link "PDF" at bounding box center [687, 291] width 52 height 25
click at [694, 137] on link "Customer Help" at bounding box center [689, 146] width 143 height 32
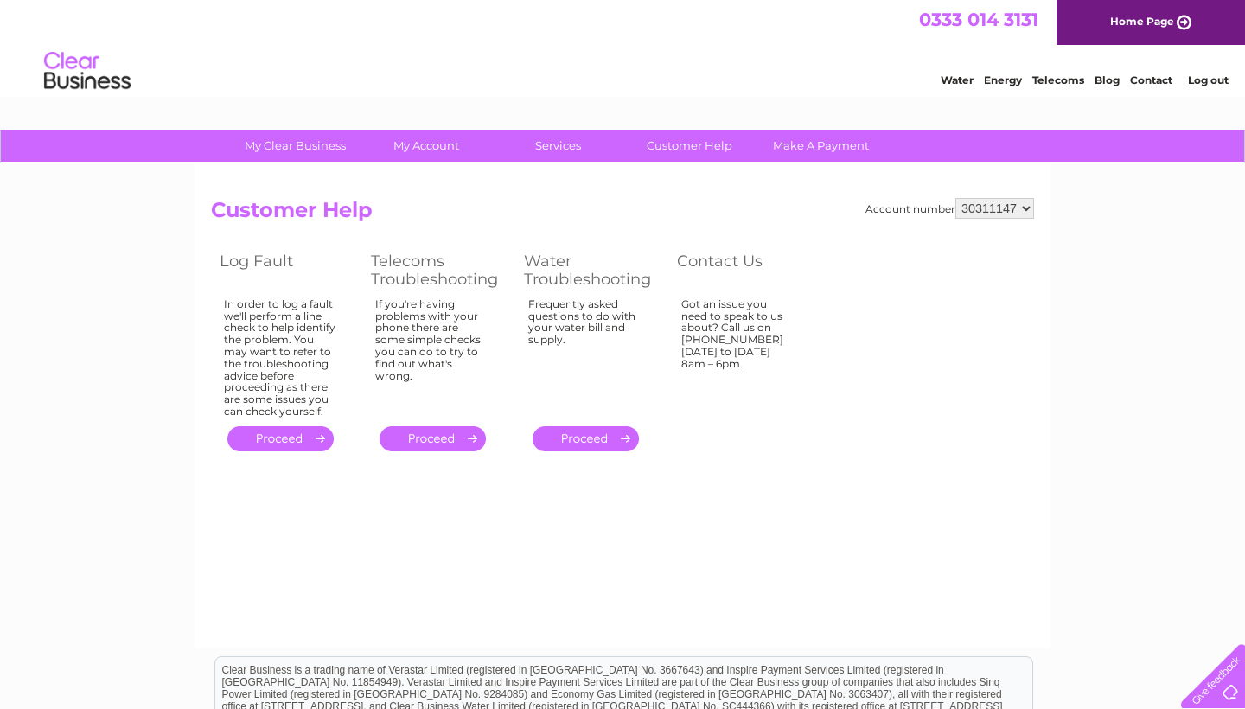
click at [745, 356] on div "Got an issue you need to speak to us about? Call us on [PHONE_NUMBER] [DATE] to…" at bounding box center [737, 354] width 112 height 112
click at [601, 429] on link "." at bounding box center [586, 438] width 106 height 25
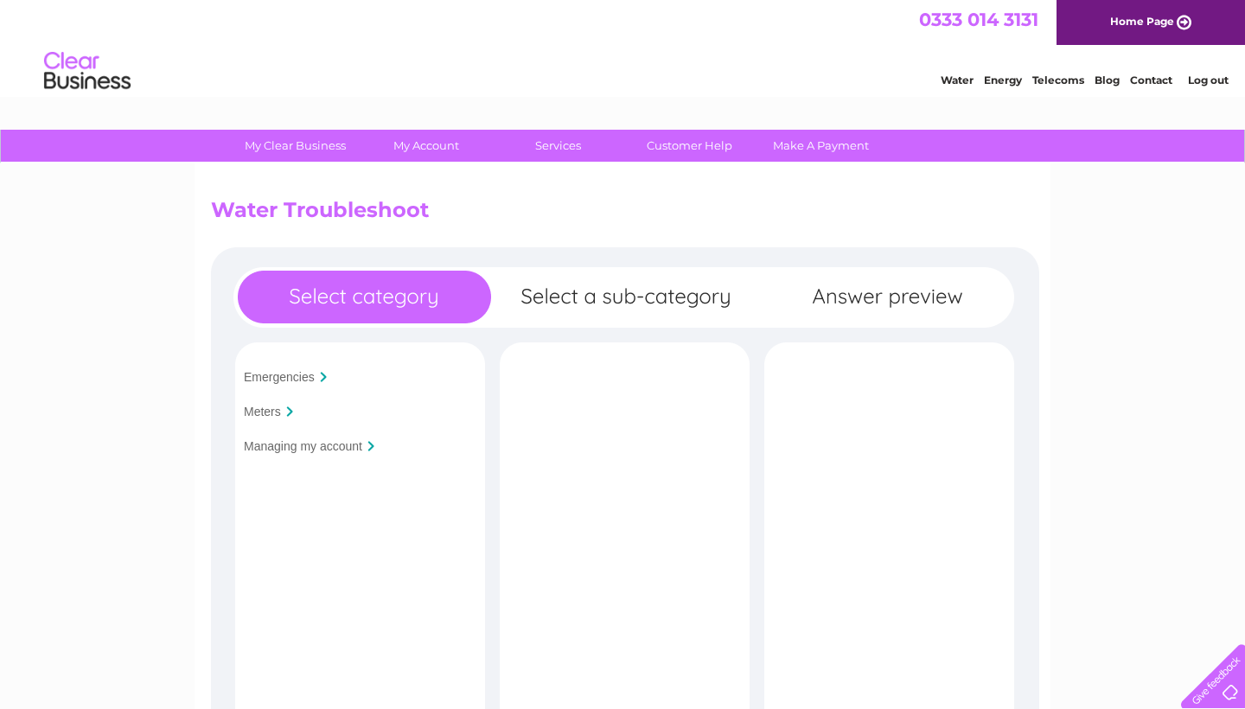
click at [280, 412] on input "Meters" at bounding box center [262, 412] width 37 height 14
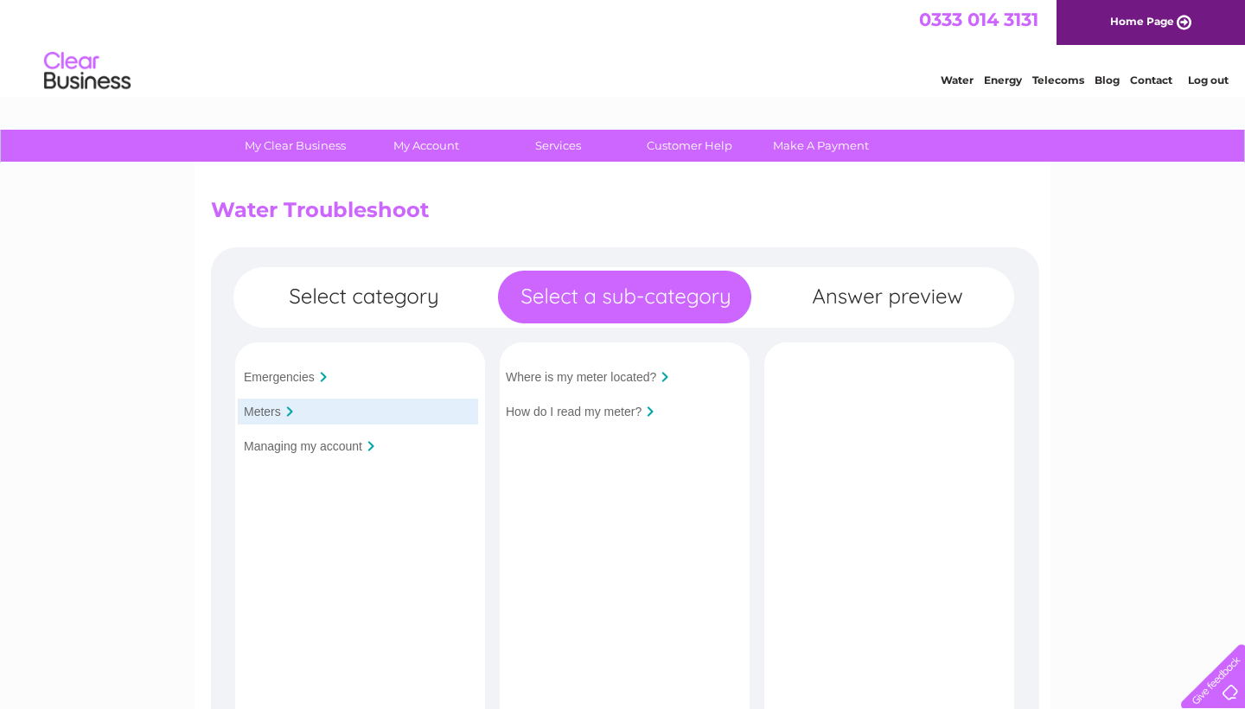
click at [287, 444] on input "Managing my account" at bounding box center [303, 446] width 118 height 14
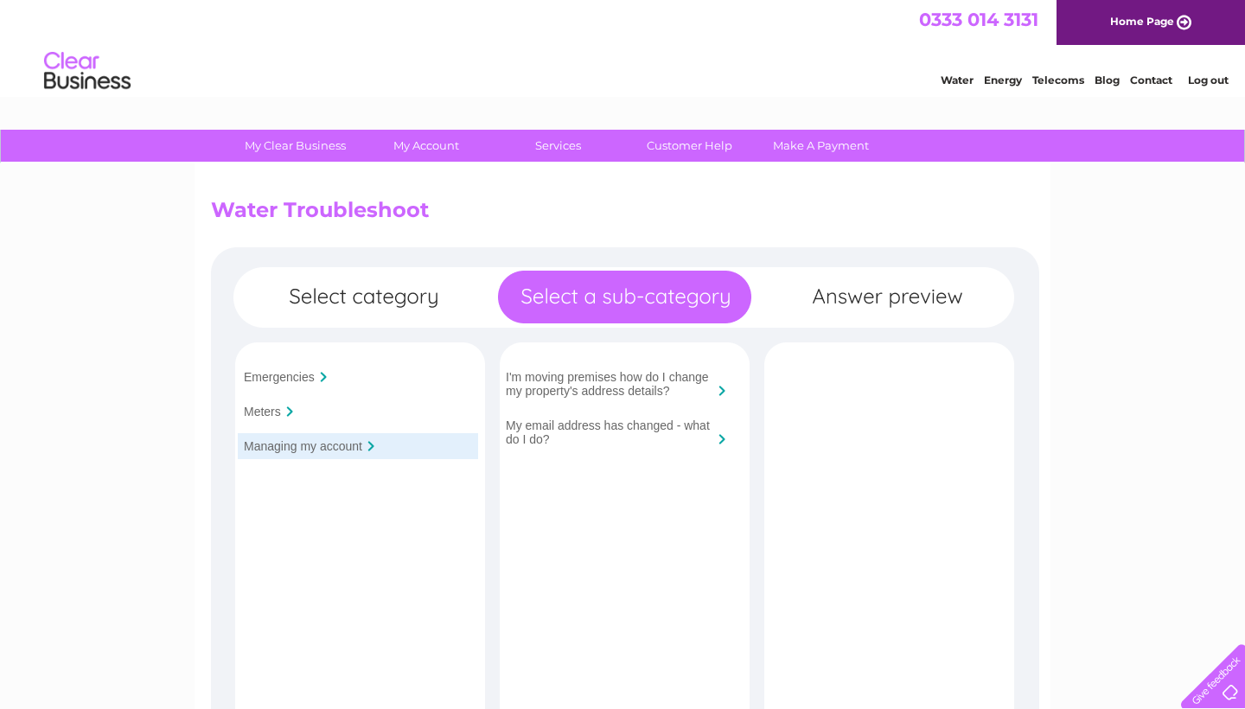
click at [292, 414] on div at bounding box center [289, 411] width 7 height 10
click at [273, 406] on input "Meters" at bounding box center [262, 412] width 37 height 14
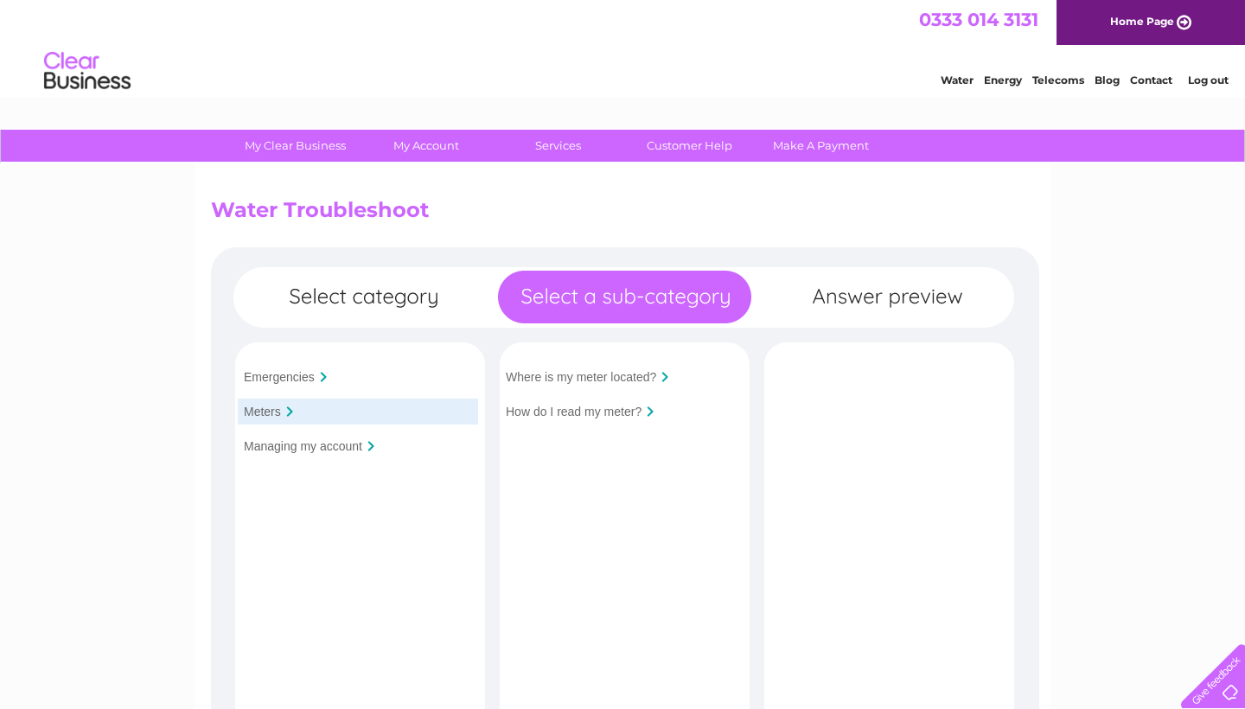
click at [277, 373] on input "Emergencies" at bounding box center [279, 377] width 71 height 14
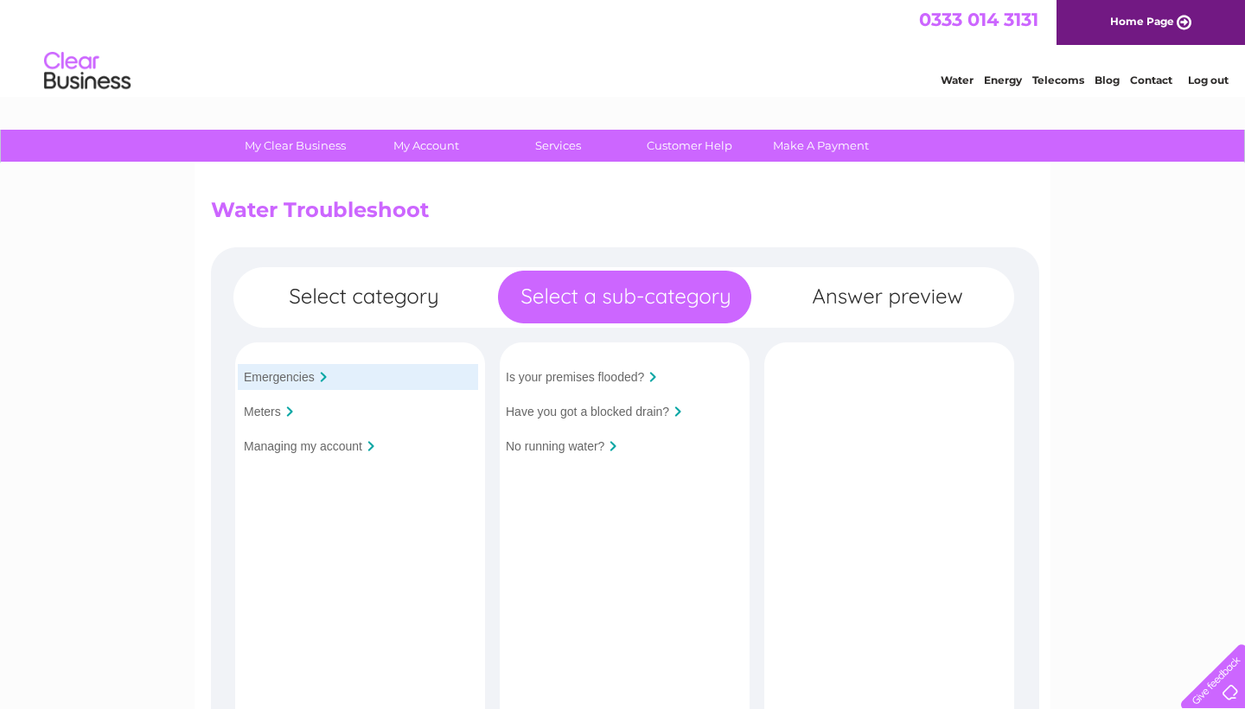
click at [265, 450] on input "Managing my account" at bounding box center [303, 446] width 118 height 14
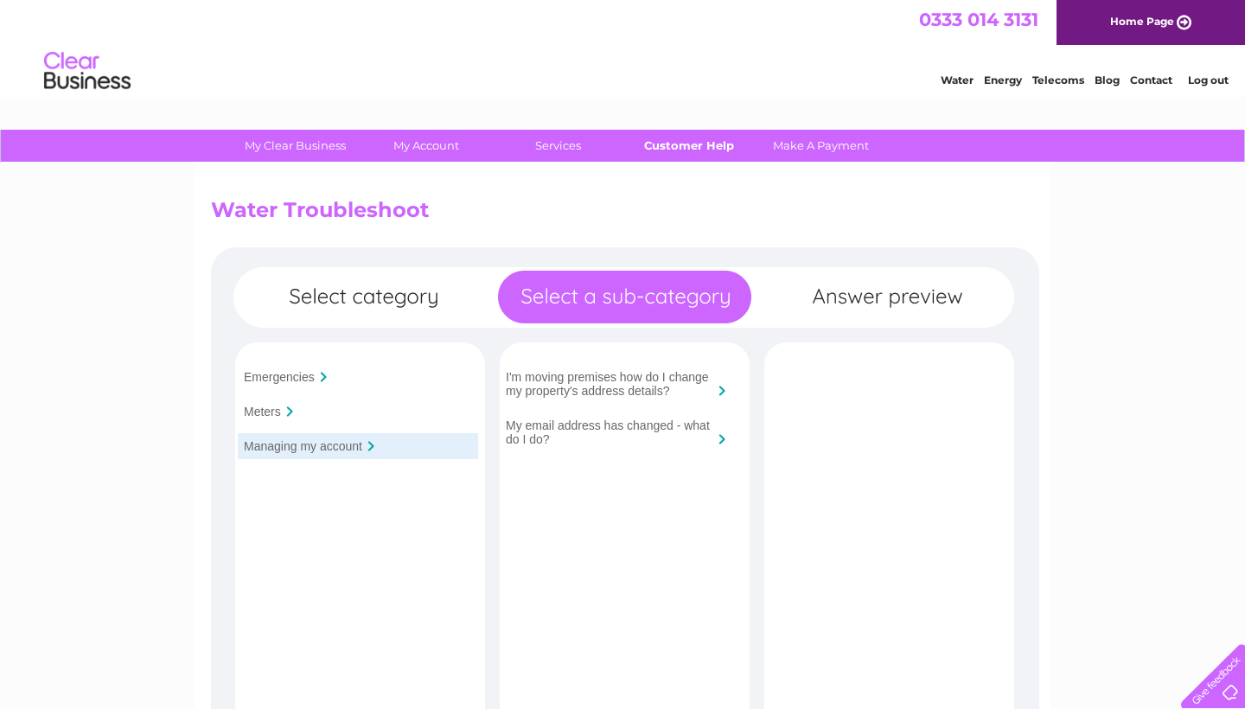
click at [709, 143] on link "Customer Help" at bounding box center [689, 146] width 143 height 32
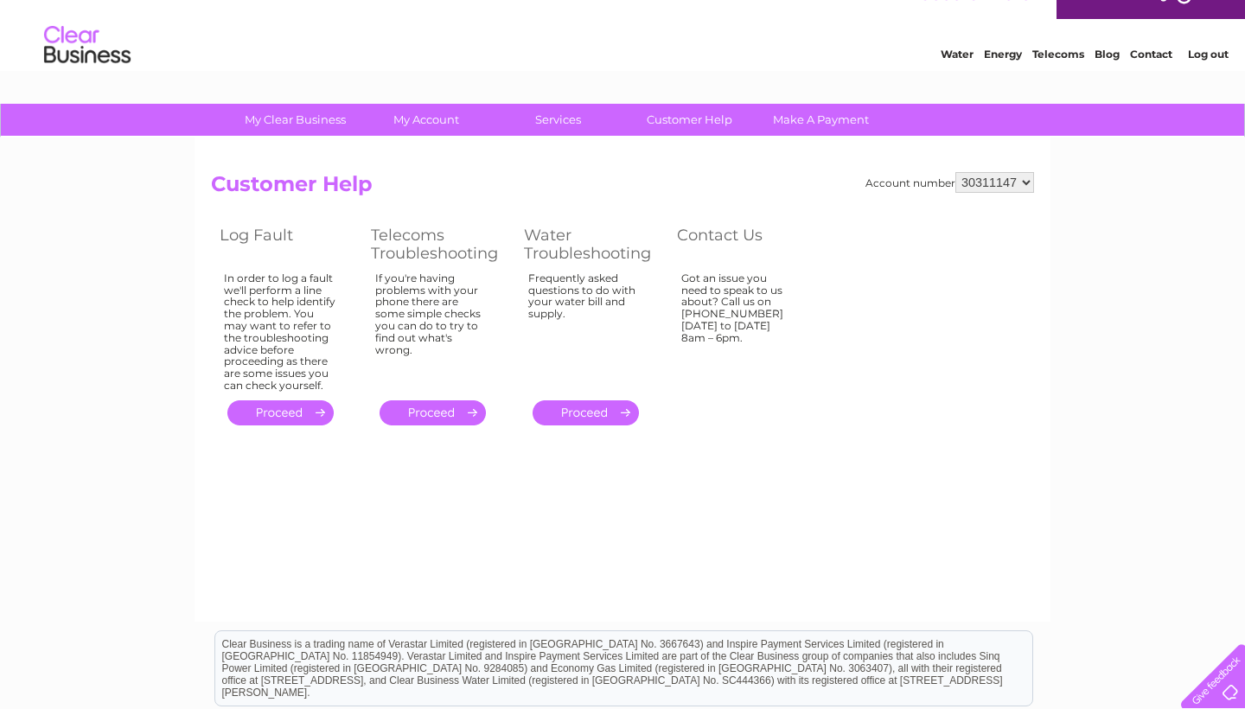
scroll to position [38, 0]
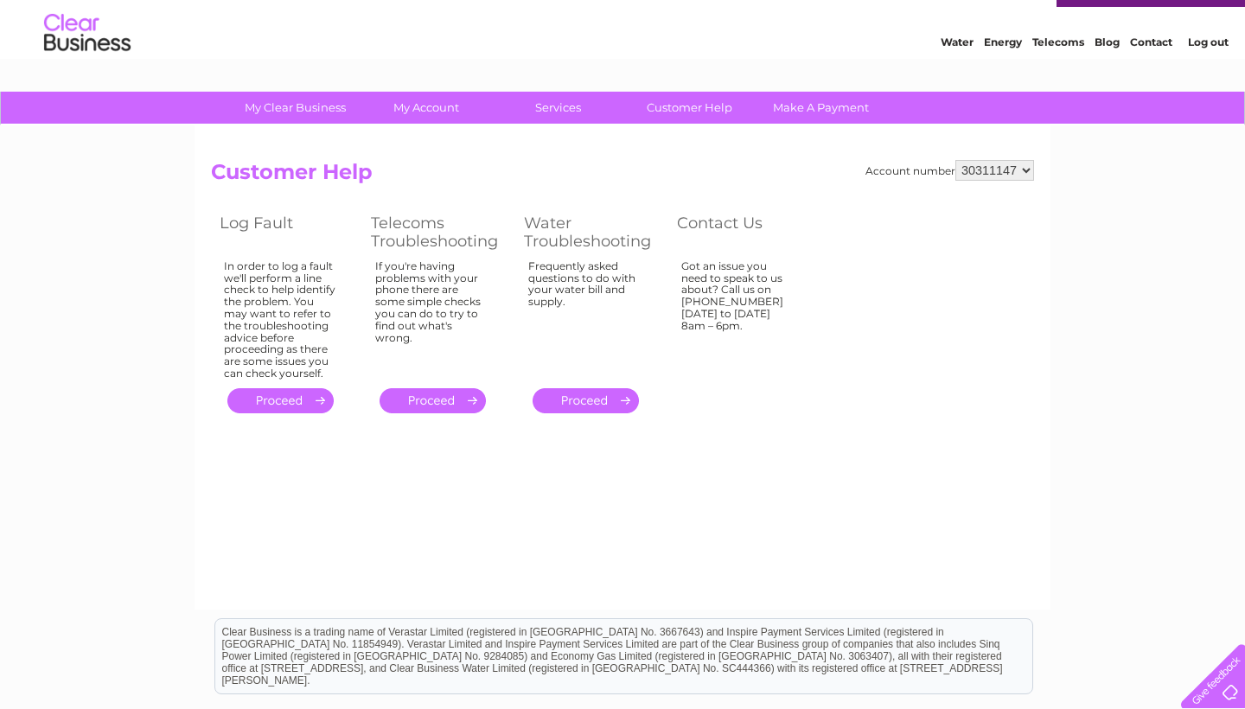
click at [698, 219] on th "Contact Us" at bounding box center [743, 232] width 151 height 46
drag, startPoint x: 684, startPoint y: 219, endPoint x: 749, endPoint y: 361, distance: 156.7
click at [749, 361] on tbody "Log Fault Telecoms Troubleshooting Water Troubleshooting Contact Us In order to…" at bounding box center [515, 313] width 609 height 208
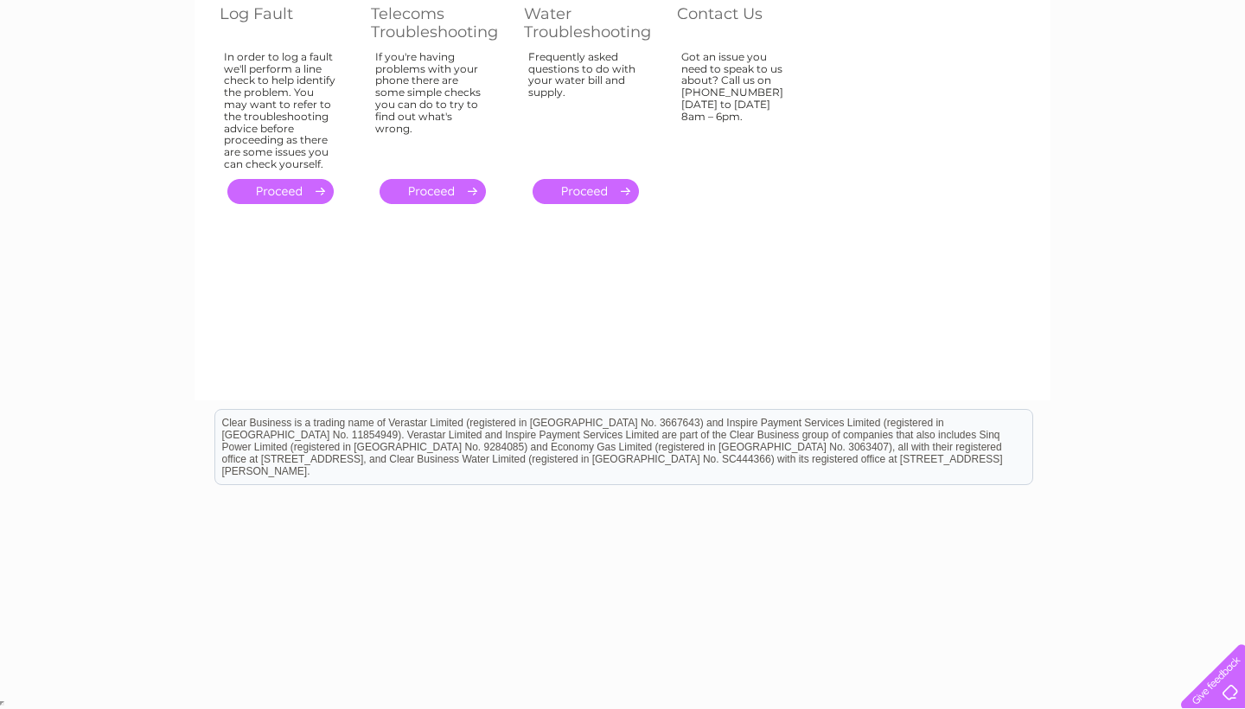
scroll to position [246, 0]
click at [1206, 694] on div at bounding box center [1209, 672] width 71 height 71
